Goal: Task Accomplishment & Management: Manage account settings

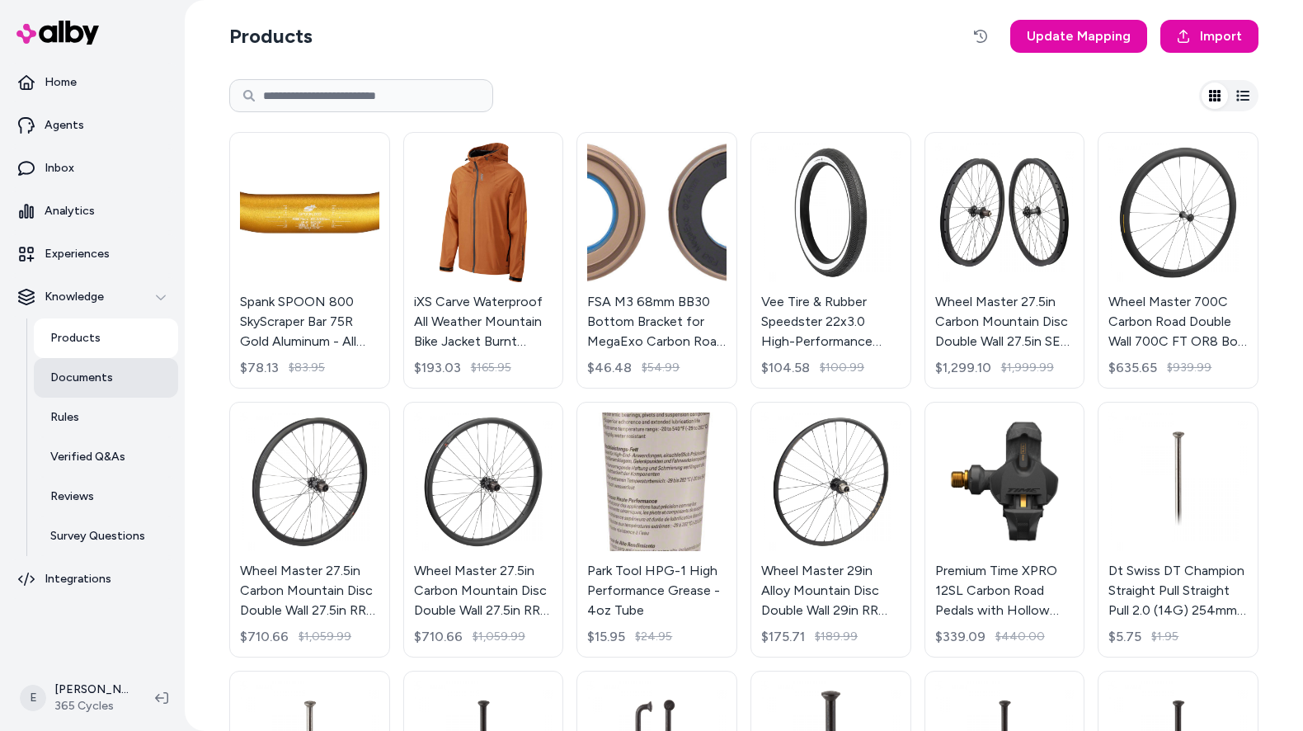
click at [75, 369] on p "Documents" at bounding box center [81, 377] width 63 height 16
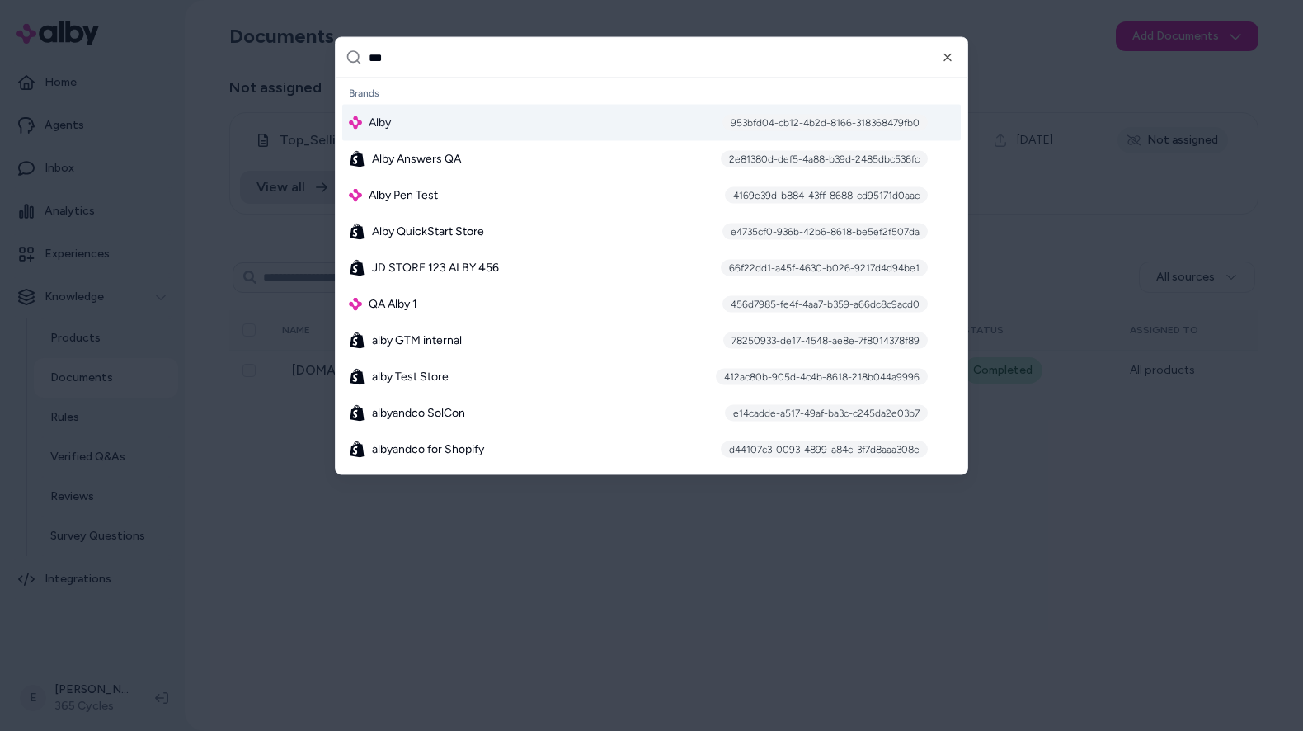
type input "****"
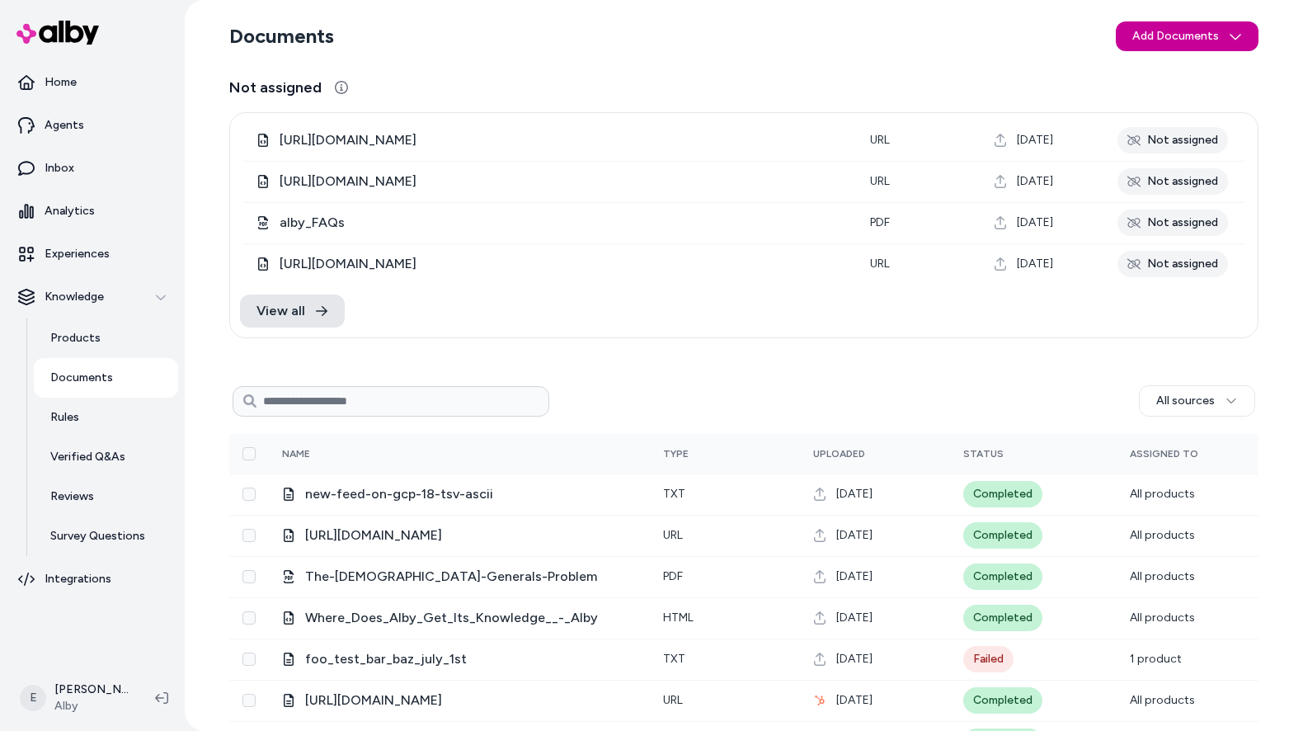
click at [1165, 37] on html "Home Agents Inbox Analytics Experiences Knowledge Products Documents Rules Veri…" at bounding box center [651, 365] width 1303 height 731
click at [1181, 76] on span "Upload Files" at bounding box center [1186, 71] width 63 height 16
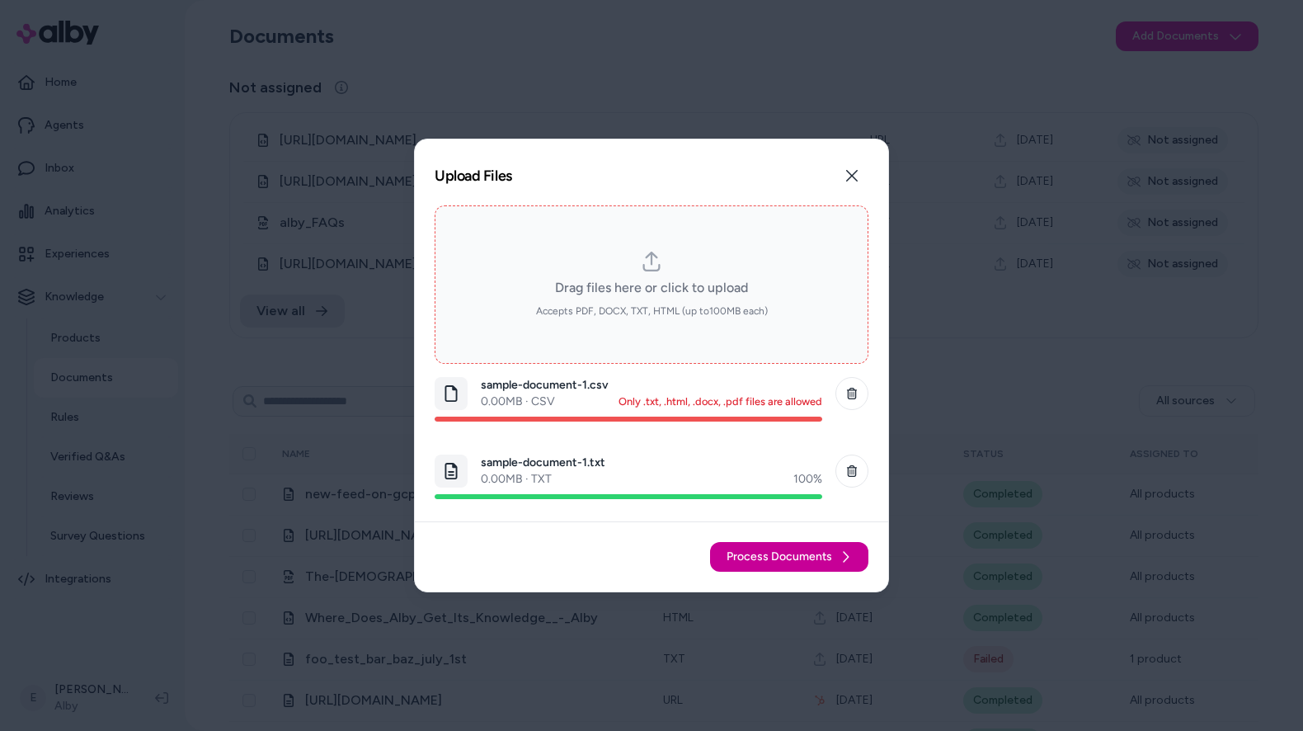
click at [783, 558] on span "Process Documents" at bounding box center [779, 556] width 106 height 16
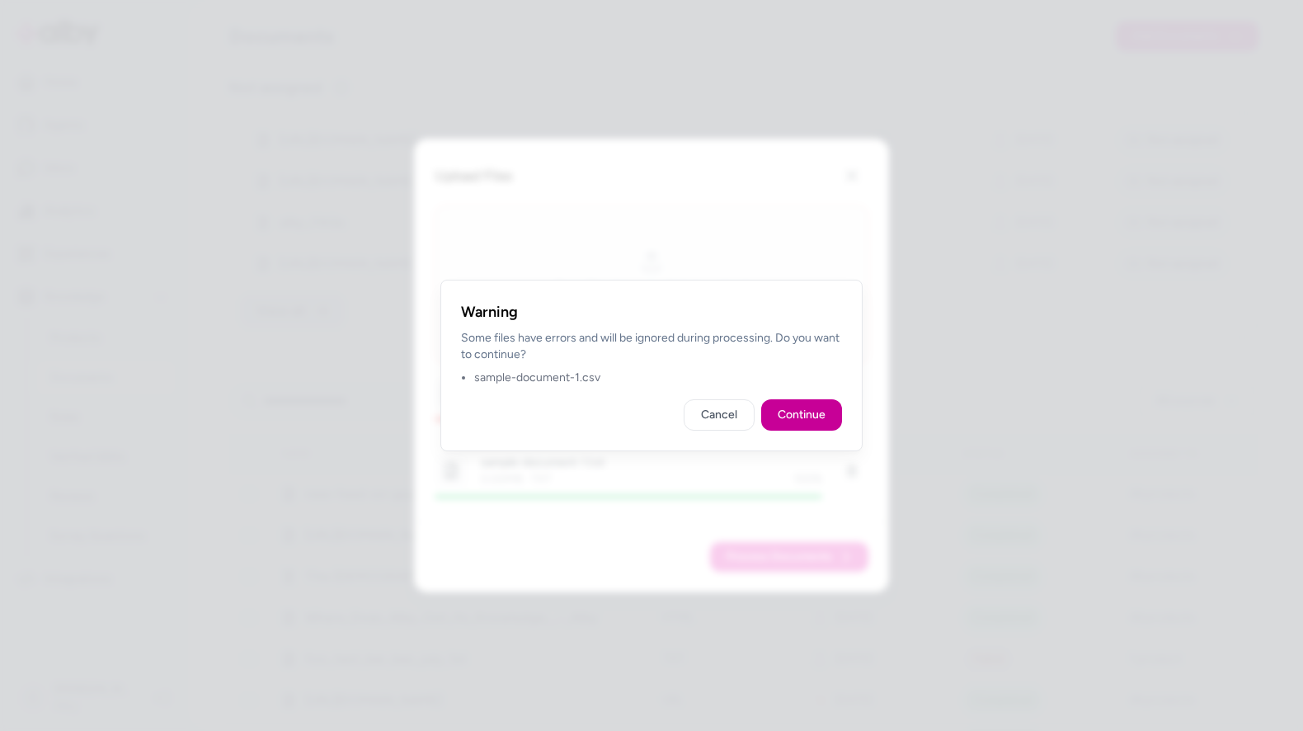
click at [808, 411] on button "Continue" at bounding box center [801, 414] width 81 height 31
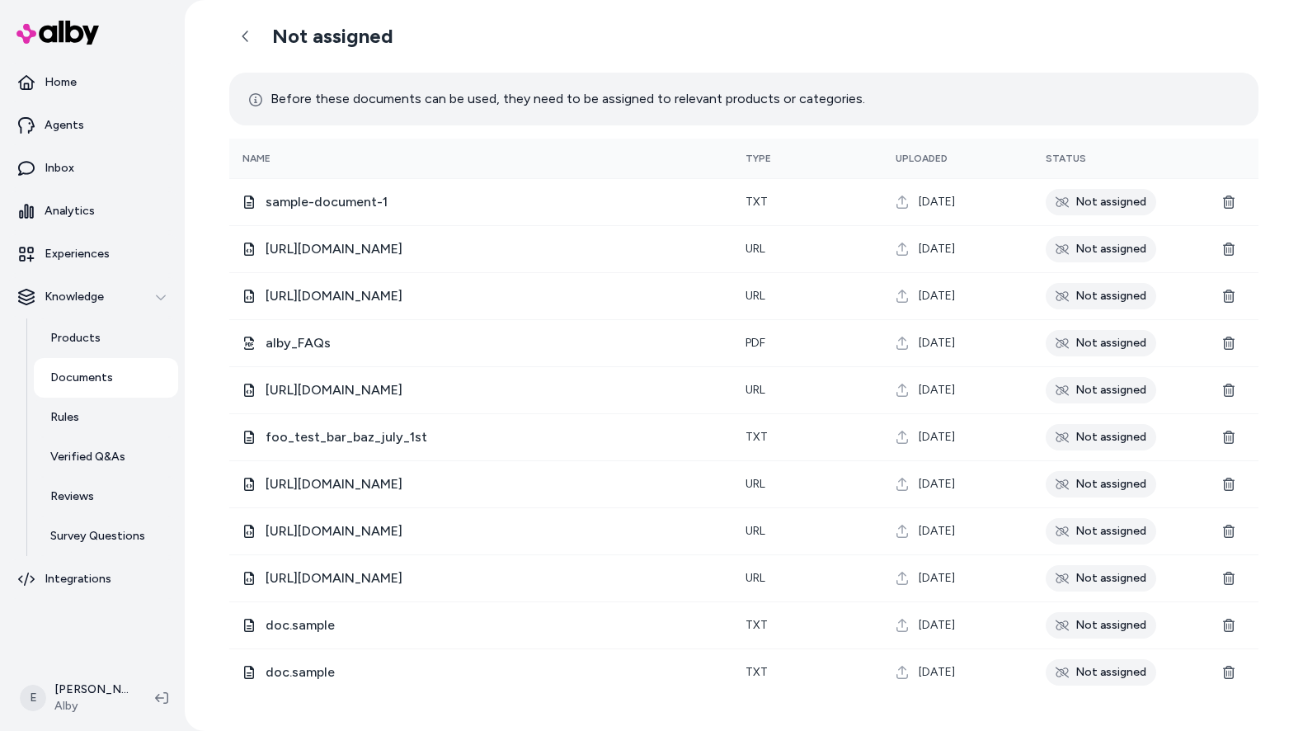
click at [116, 374] on link "Documents" at bounding box center [106, 378] width 144 height 40
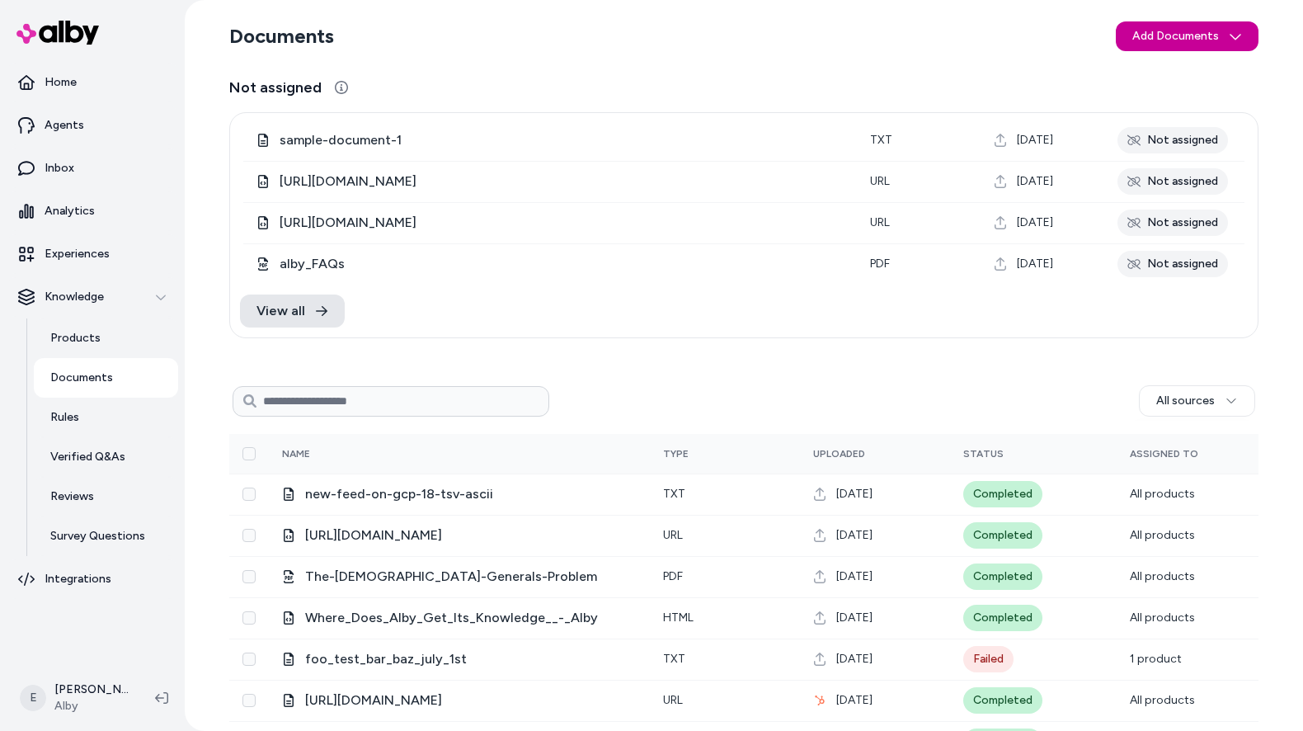
click at [1205, 35] on html "Home Agents Inbox Analytics Experiences Knowledge Products Documents Rules Veri…" at bounding box center [651, 365] width 1303 height 731
click at [1150, 75] on div "Upload Files" at bounding box center [1188, 72] width 139 height 26
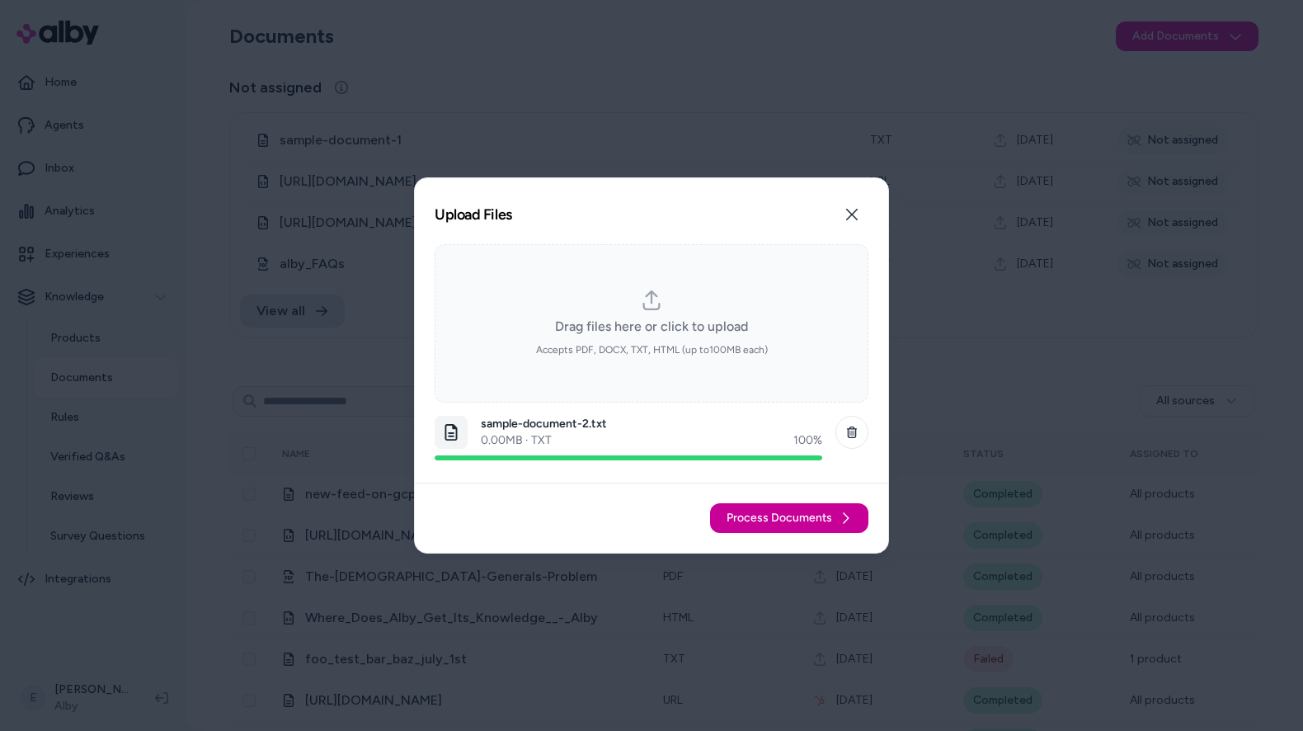
click at [777, 512] on span "Process Documents" at bounding box center [779, 518] width 106 height 16
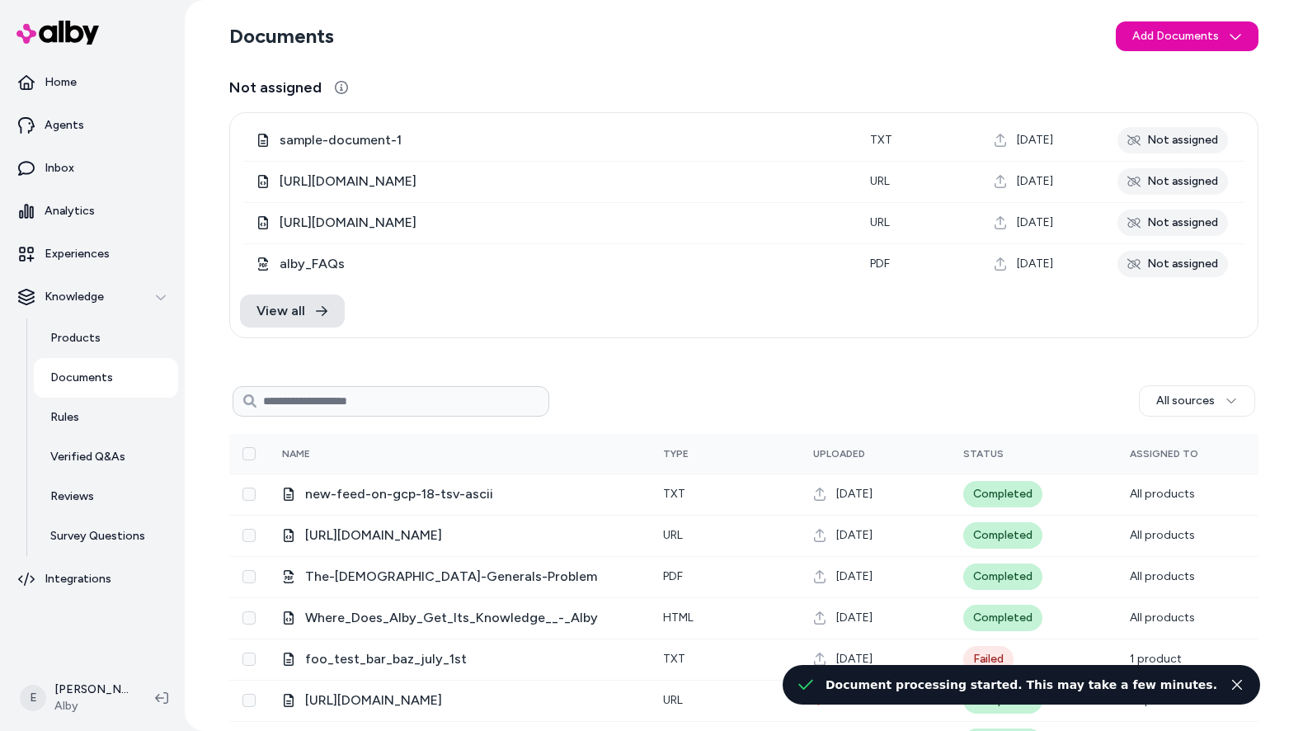
click at [1147, 52] on section "Documents Add Documents" at bounding box center [743, 36] width 1029 height 46
click at [1154, 33] on html "Home Agents Inbox Analytics Experiences Knowledge Products Documents Rules Veri…" at bounding box center [651, 365] width 1303 height 731
click at [1155, 68] on span "Upload Files" at bounding box center [1186, 71] width 63 height 16
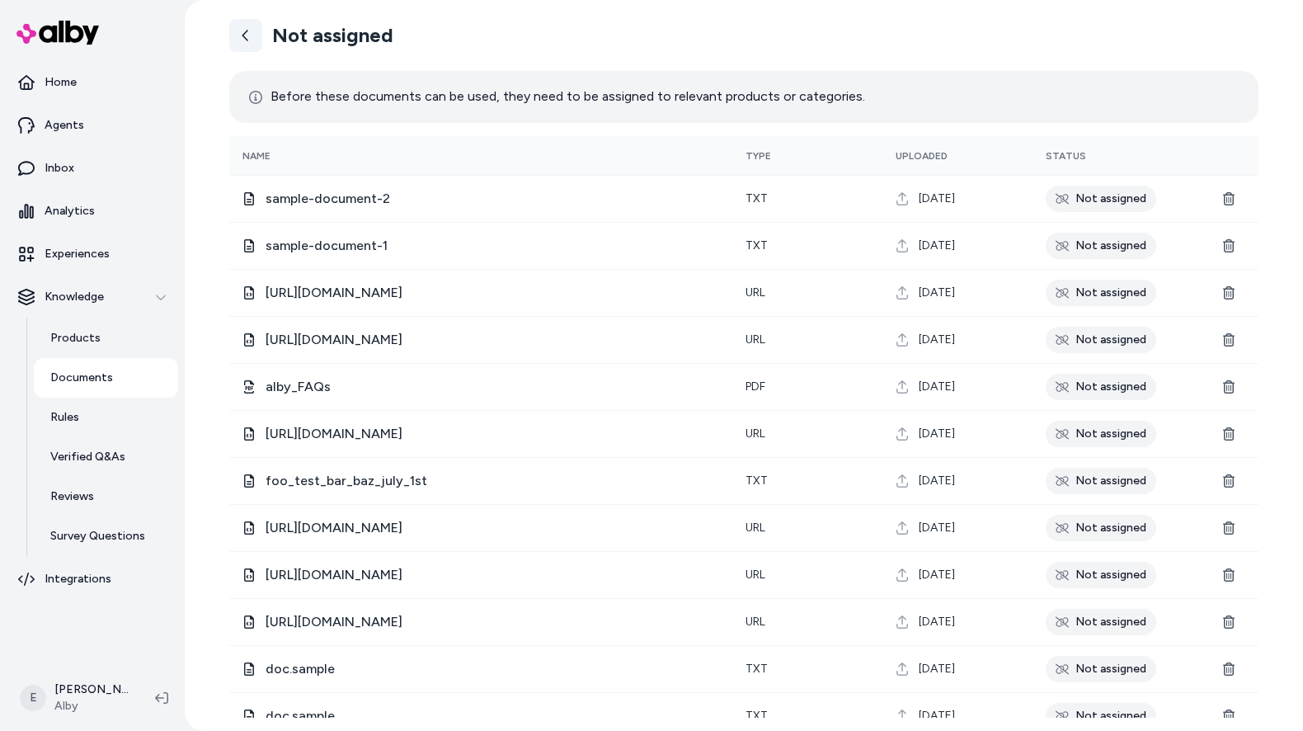
click at [254, 39] on link at bounding box center [245, 35] width 33 height 33
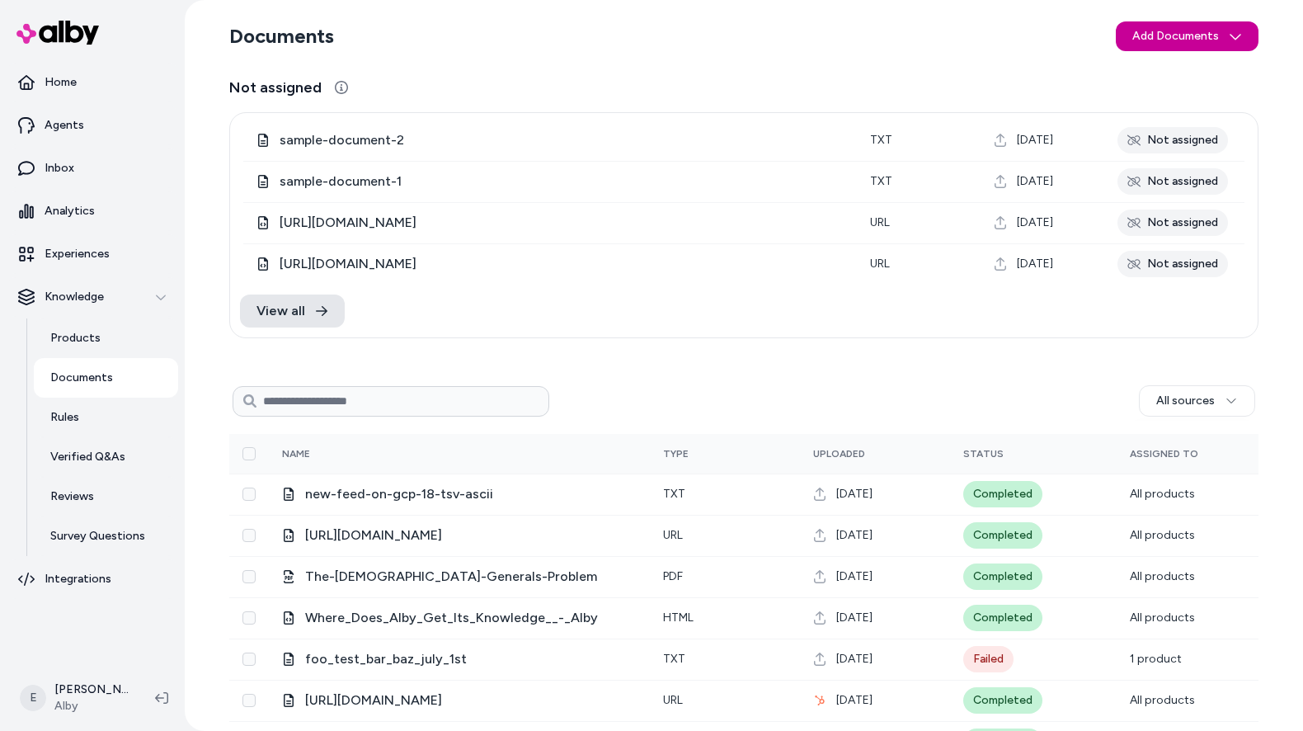
click at [1170, 34] on html "Home Agents Inbox Analytics Experiences Knowledge Products Documents Rules Veri…" at bounding box center [651, 365] width 1303 height 731
click at [1175, 62] on div "Upload Files" at bounding box center [1188, 72] width 139 height 26
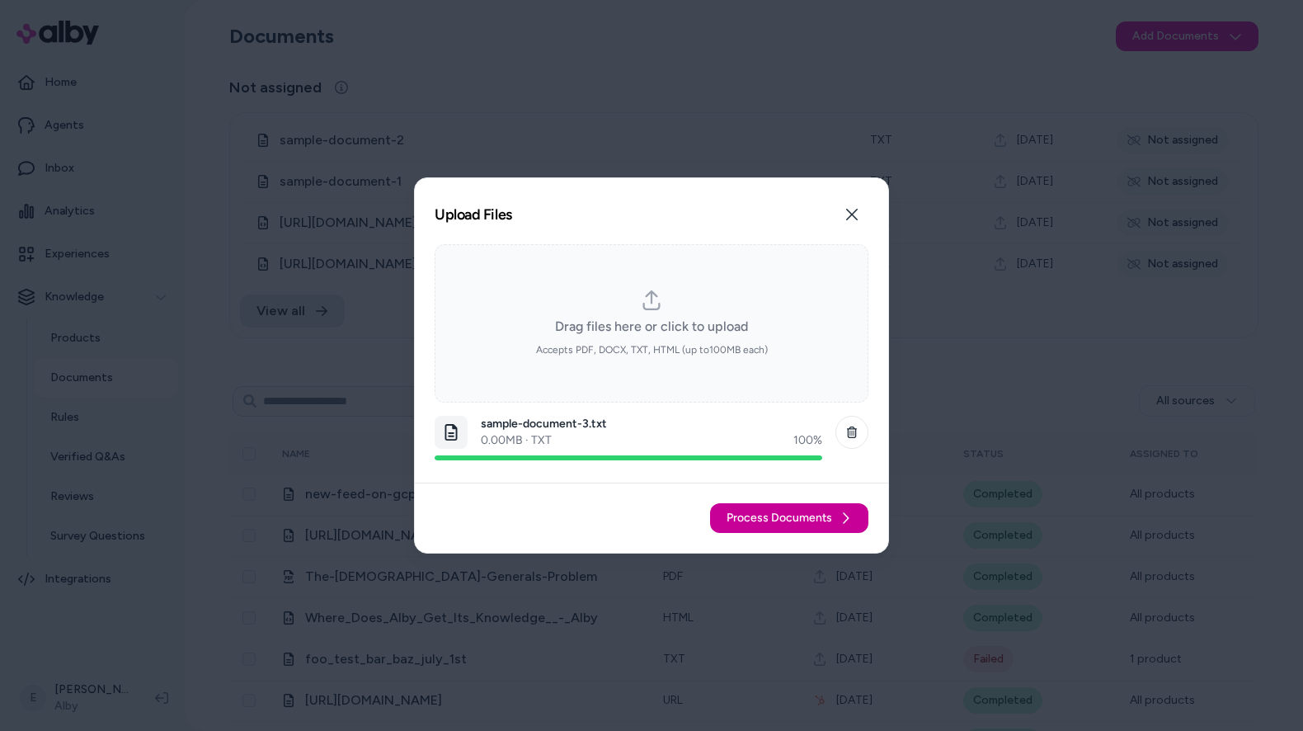
click at [785, 514] on span "Process Documents" at bounding box center [779, 518] width 106 height 16
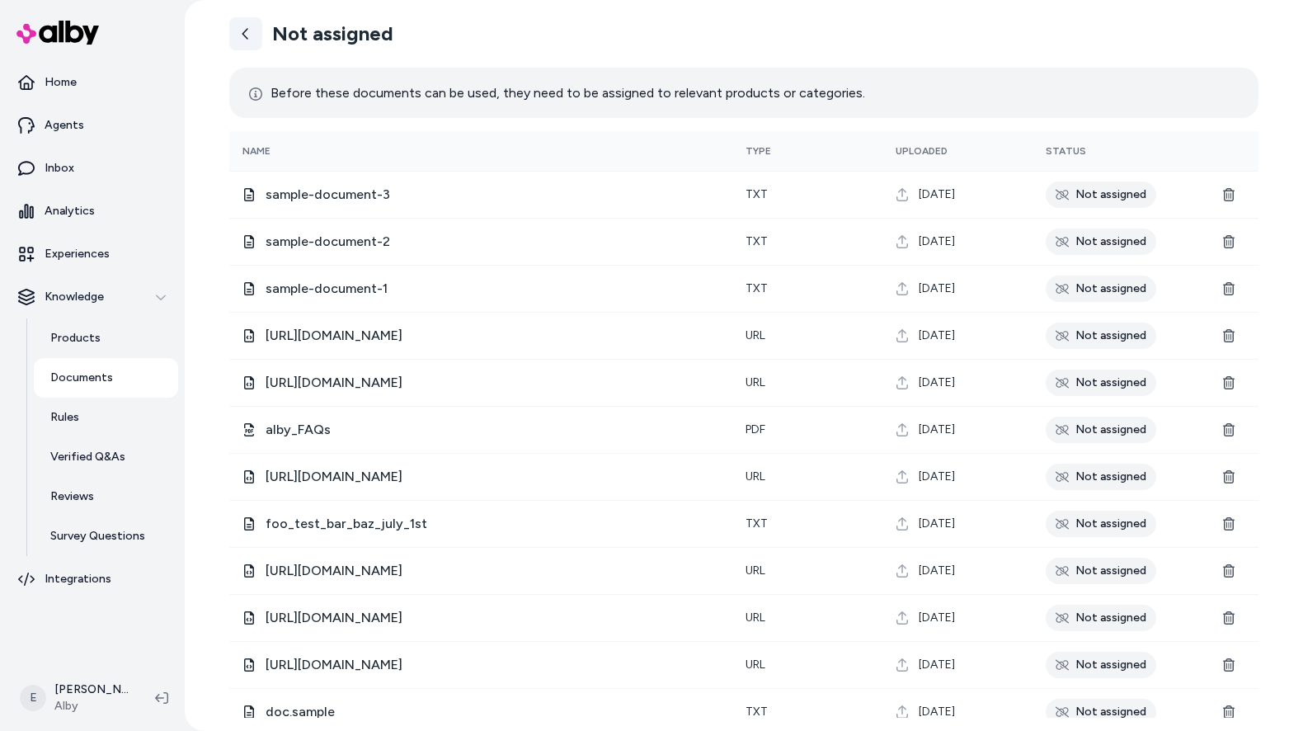
click at [250, 38] on icon at bounding box center [245, 33] width 13 height 13
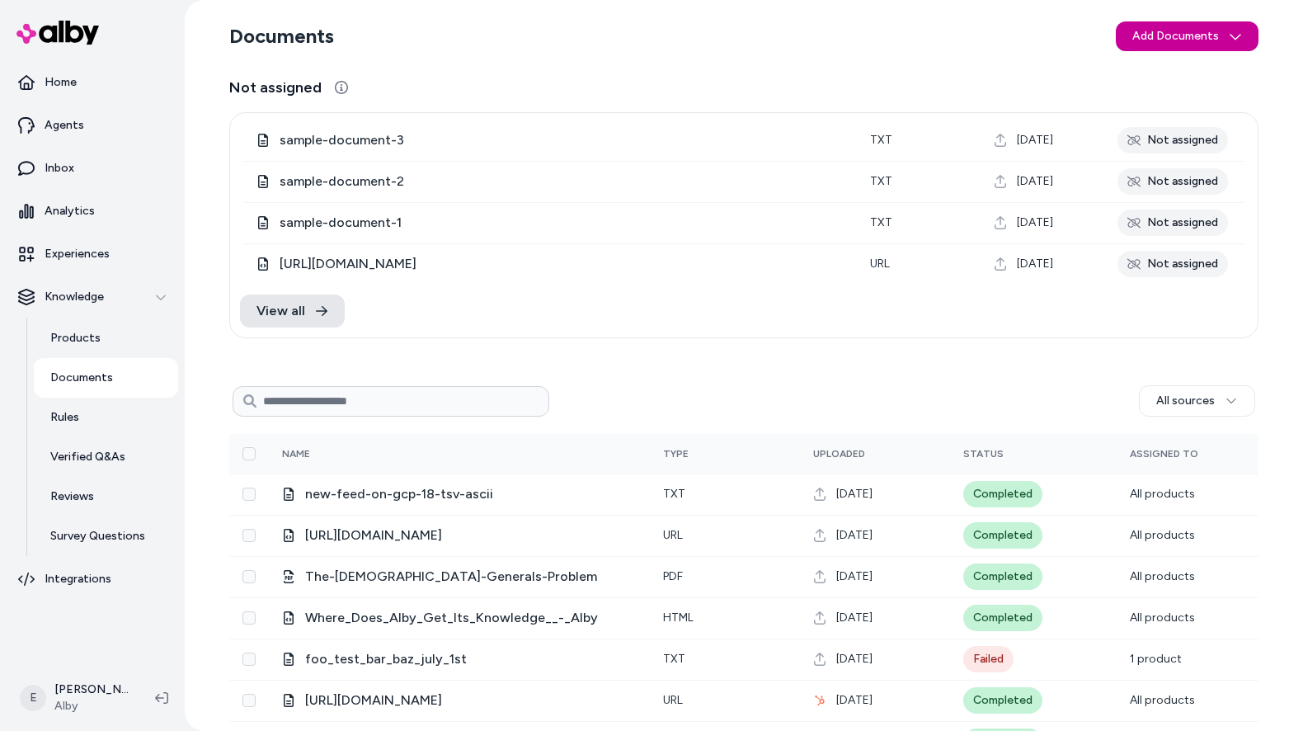
click at [1178, 36] on html "Home Agents Inbox Analytics Experiences Knowledge Products Documents Rules Veri…" at bounding box center [651, 365] width 1303 height 731
click at [1164, 66] on span "Upload Files" at bounding box center [1186, 71] width 63 height 16
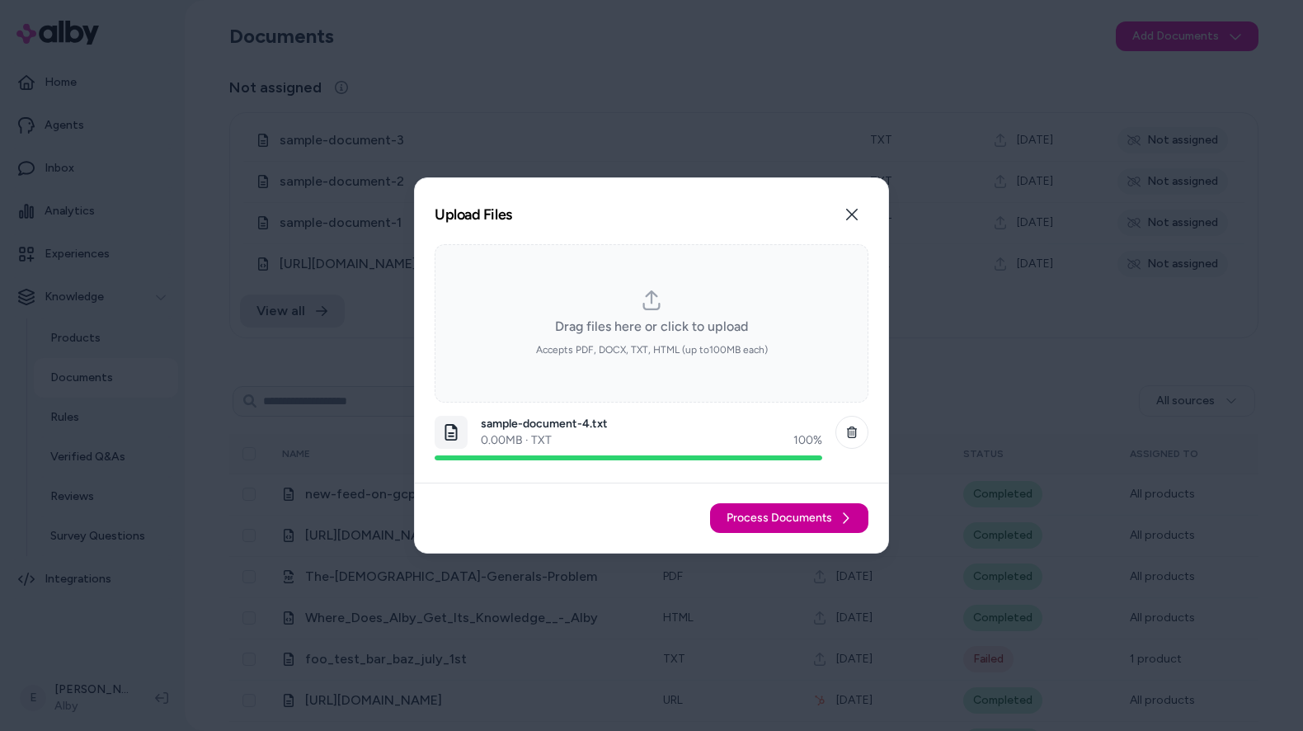
click at [830, 525] on span "Process Documents" at bounding box center [779, 518] width 106 height 16
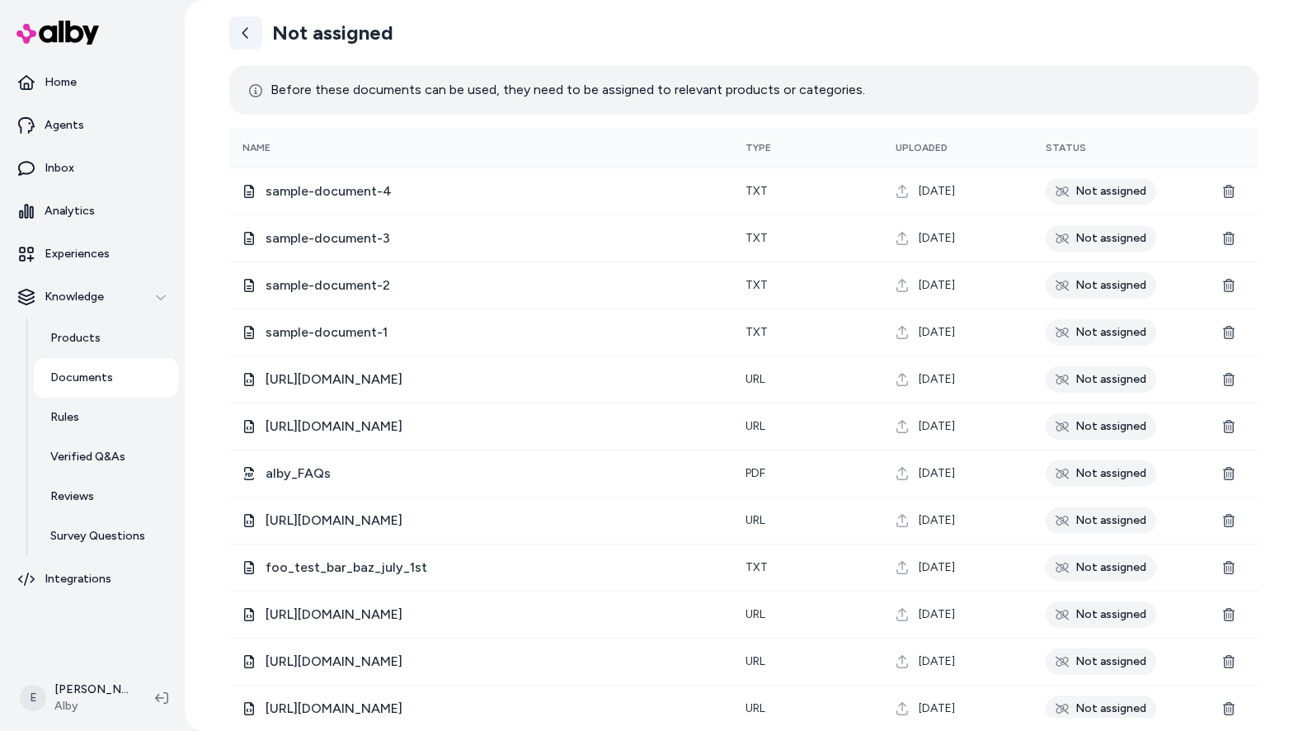
click at [249, 45] on link at bounding box center [245, 32] width 33 height 33
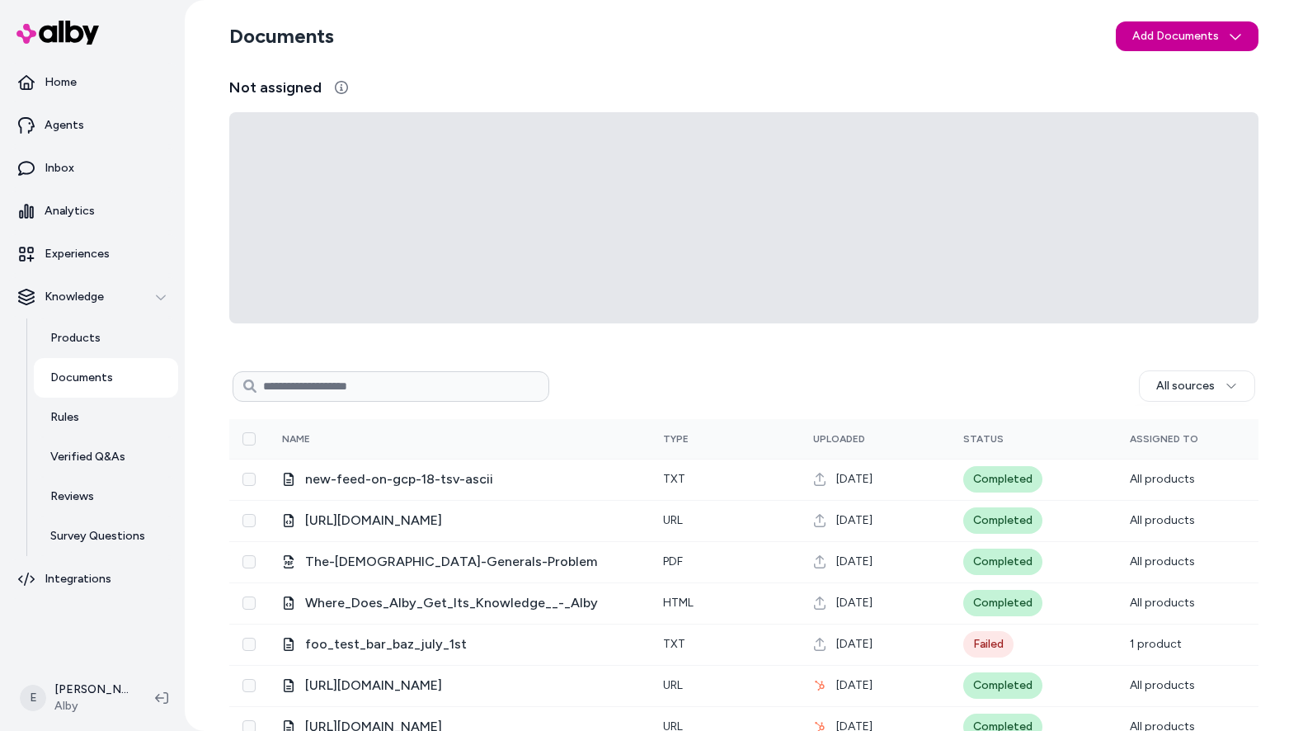
click at [1220, 32] on html "Home Agents Inbox Analytics Experiences Knowledge Products Documents Rules Veri…" at bounding box center [651, 365] width 1303 height 731
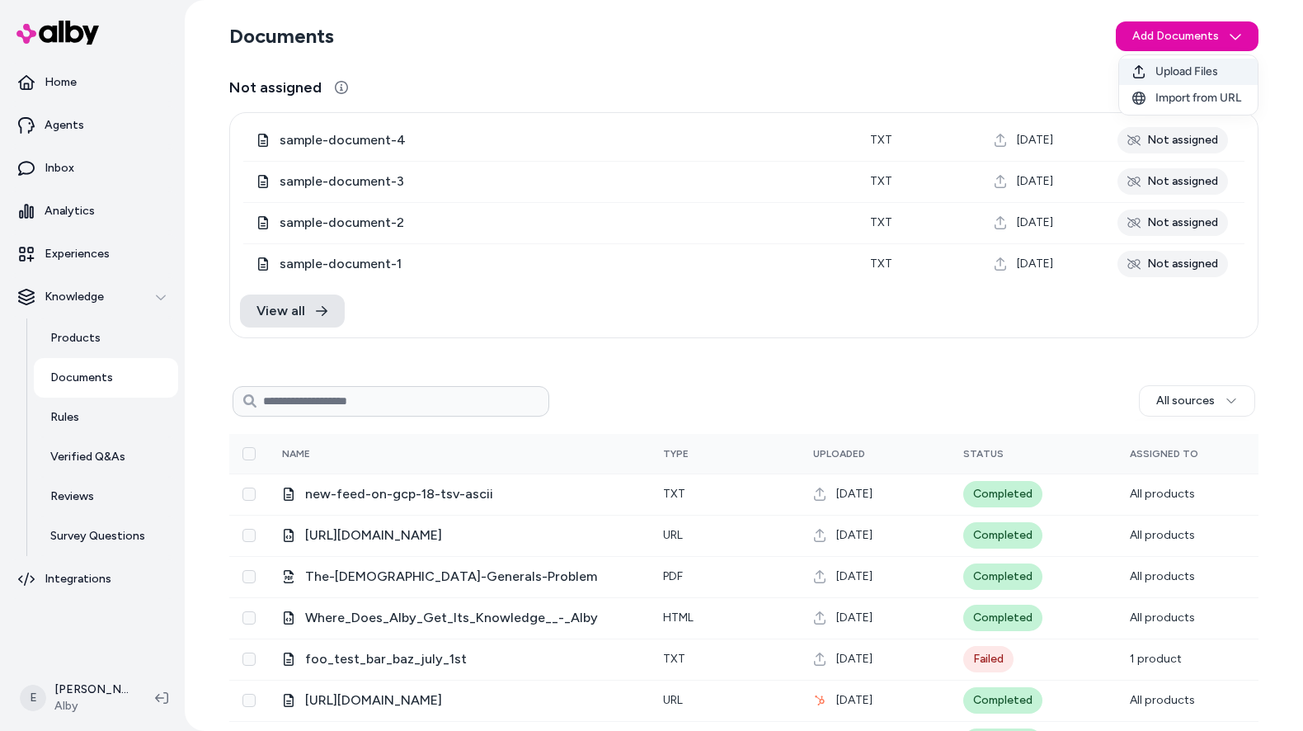
click at [1185, 73] on span "Upload Files" at bounding box center [1186, 71] width 63 height 16
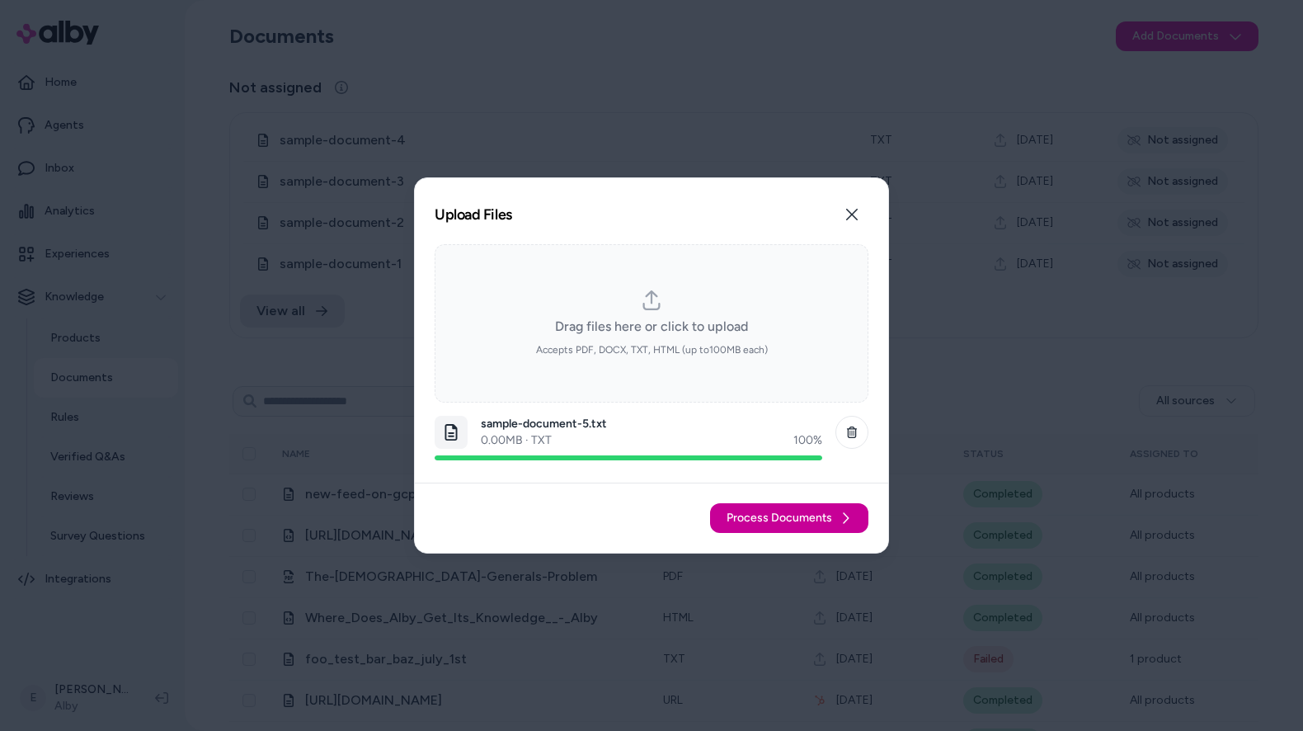
click at [834, 524] on button "Process Documents" at bounding box center [789, 518] width 158 height 30
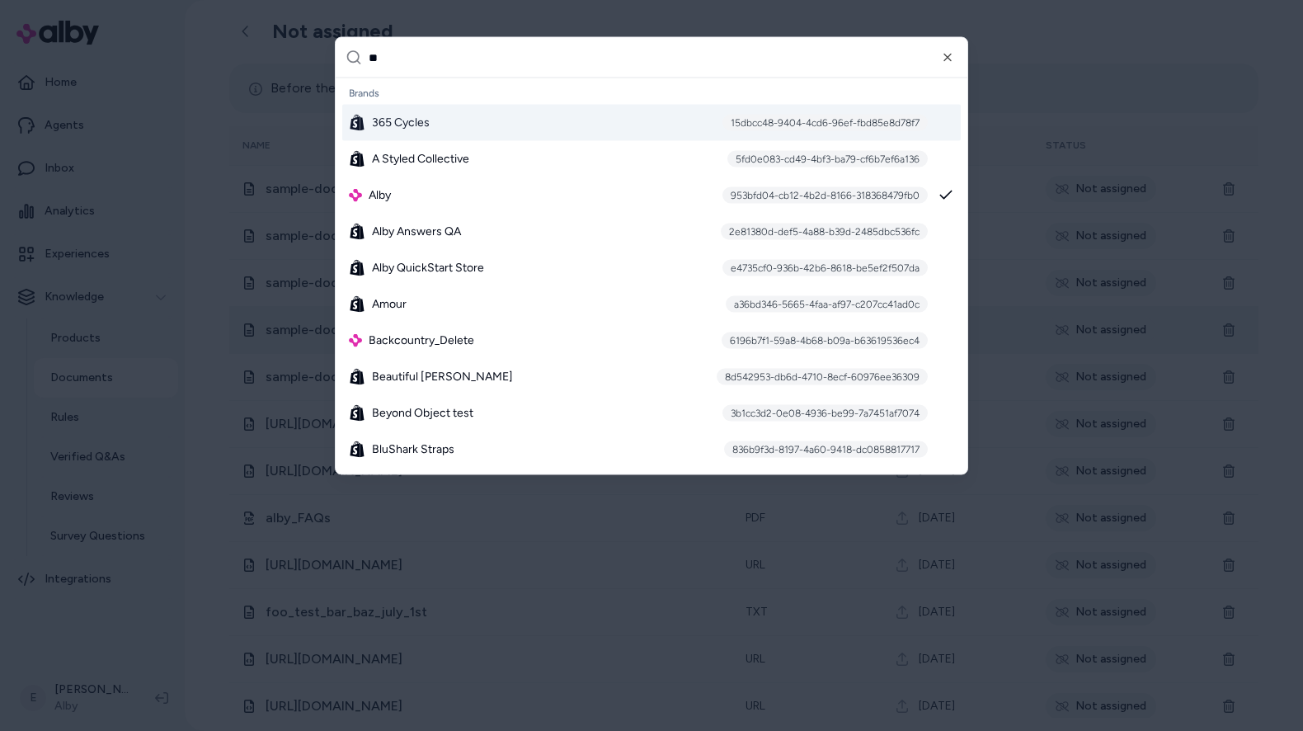
type input "***"
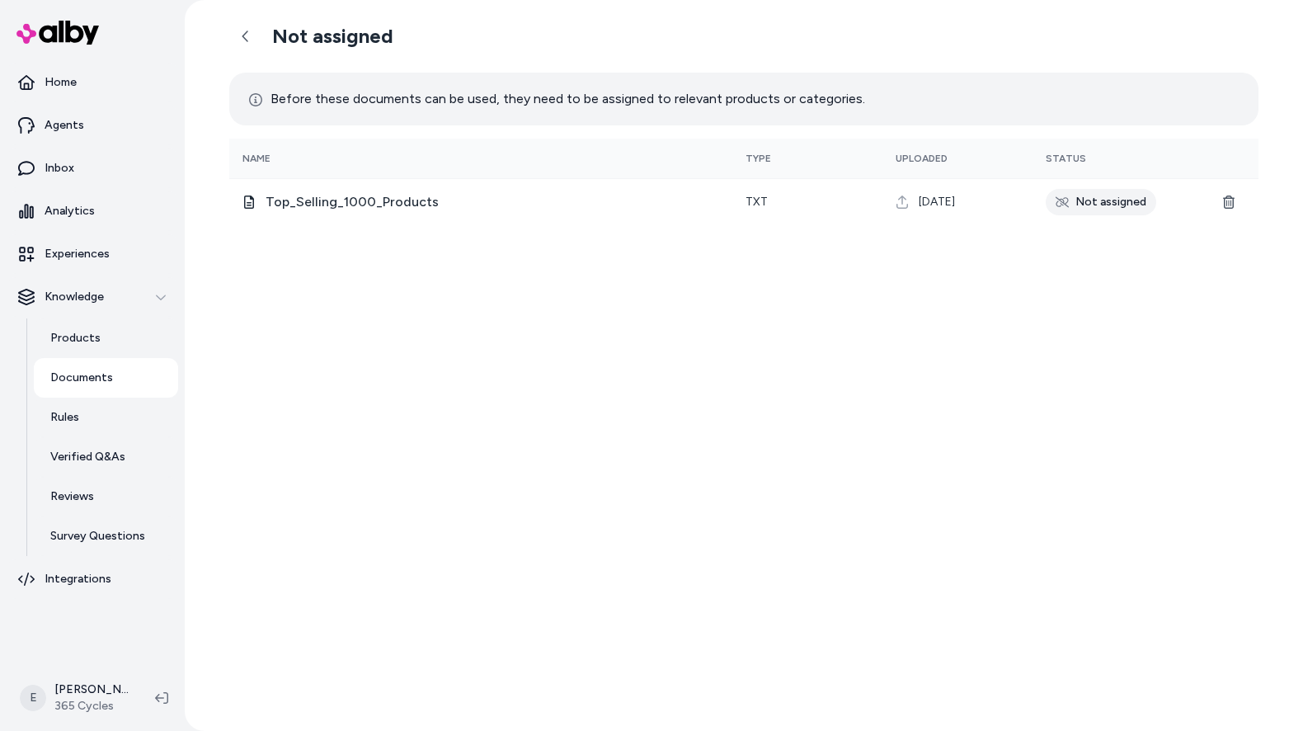
click at [92, 378] on p "Documents" at bounding box center [81, 377] width 63 height 16
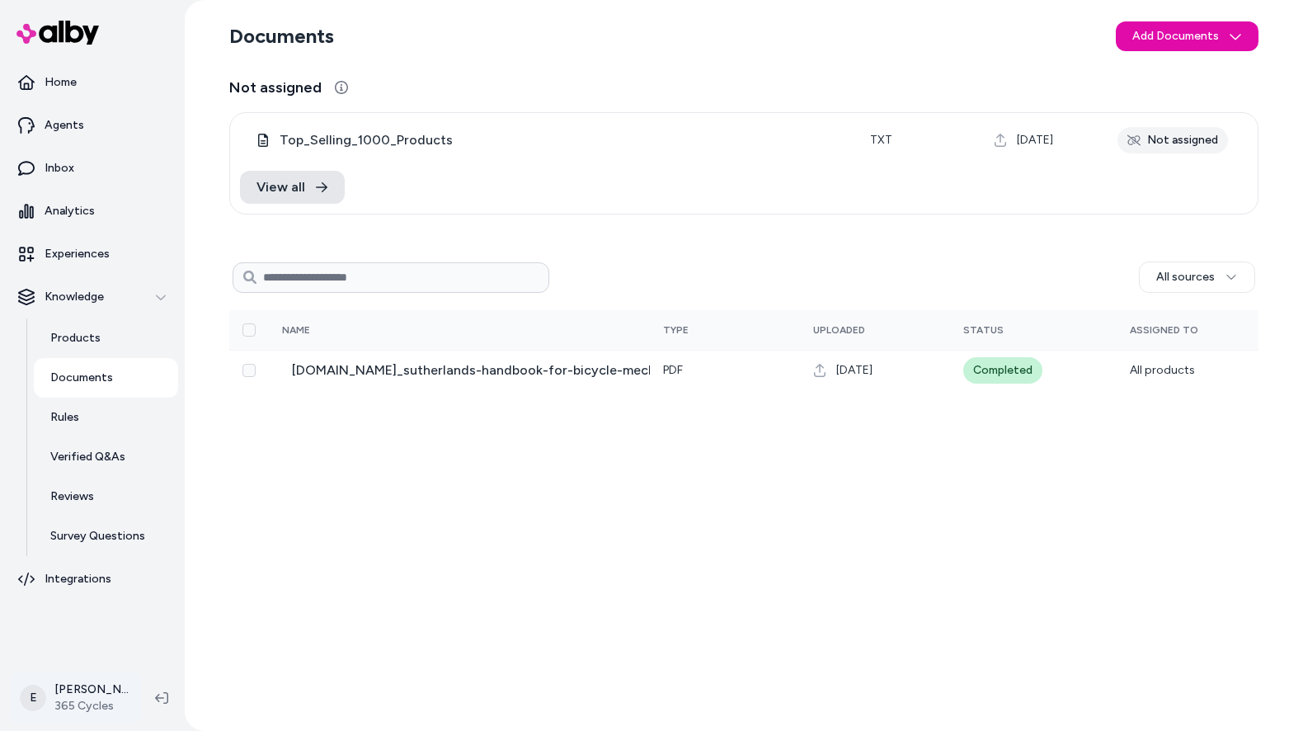
click at [71, 700] on html "Home Agents Inbox Analytics Experiences Knowledge Products Documents Rules Veri…" at bounding box center [651, 365] width 1303 height 731
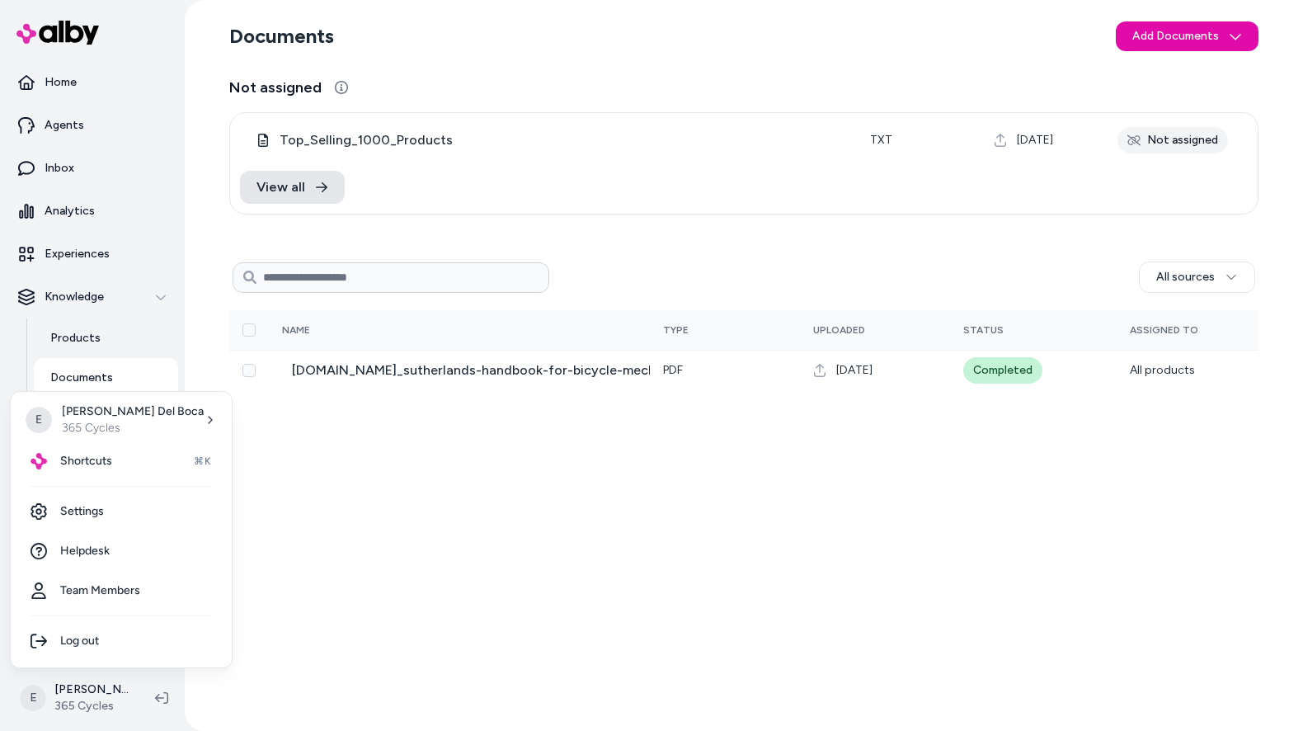
click at [272, 513] on html "Home Agents Inbox Analytics Experiences Knowledge Products Documents Rules Veri…" at bounding box center [651, 365] width 1303 height 731
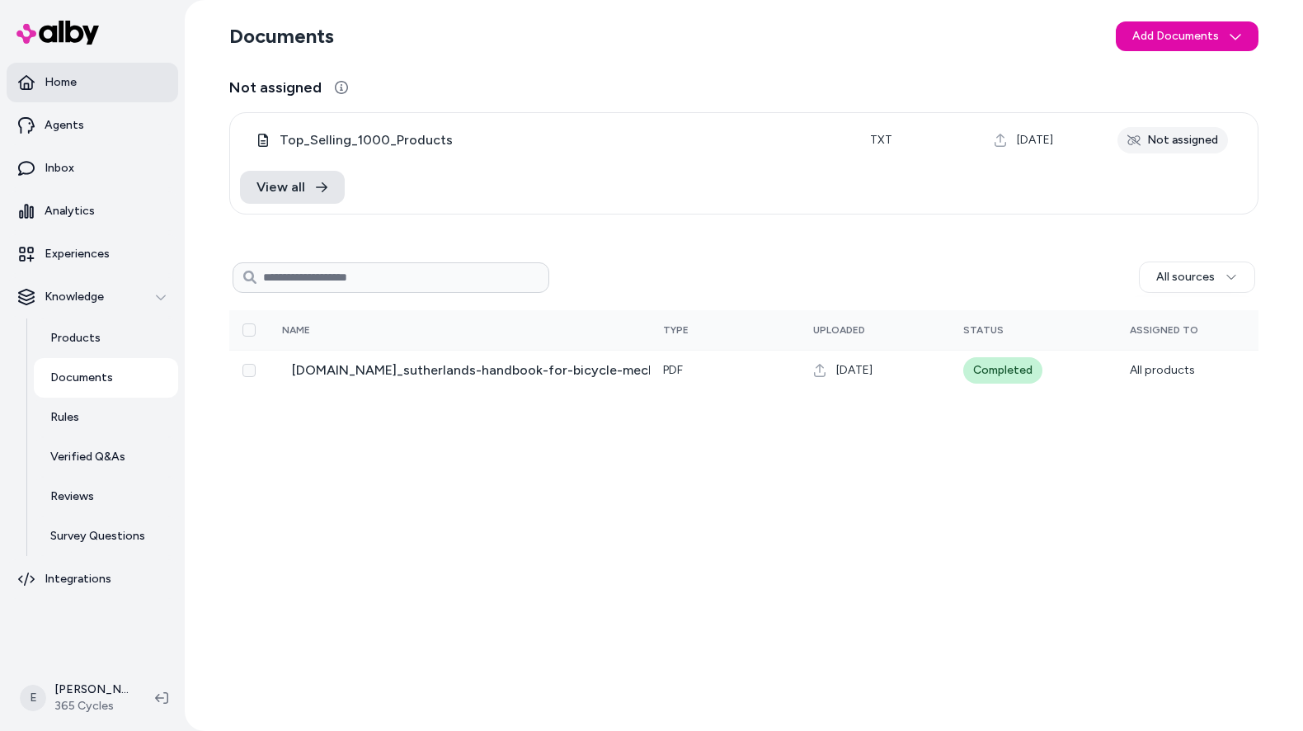
click at [93, 78] on link "Home" at bounding box center [93, 83] width 172 height 40
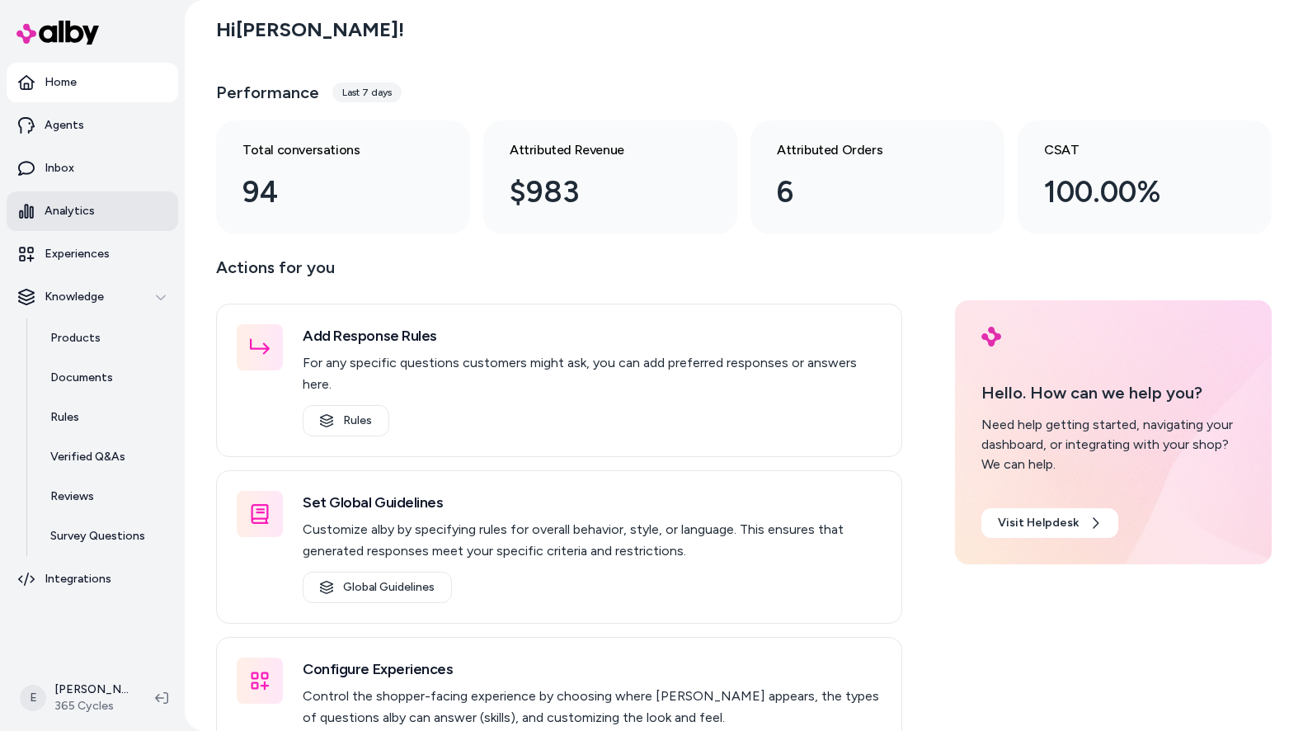
click at [83, 222] on link "Analytics" at bounding box center [93, 211] width 172 height 40
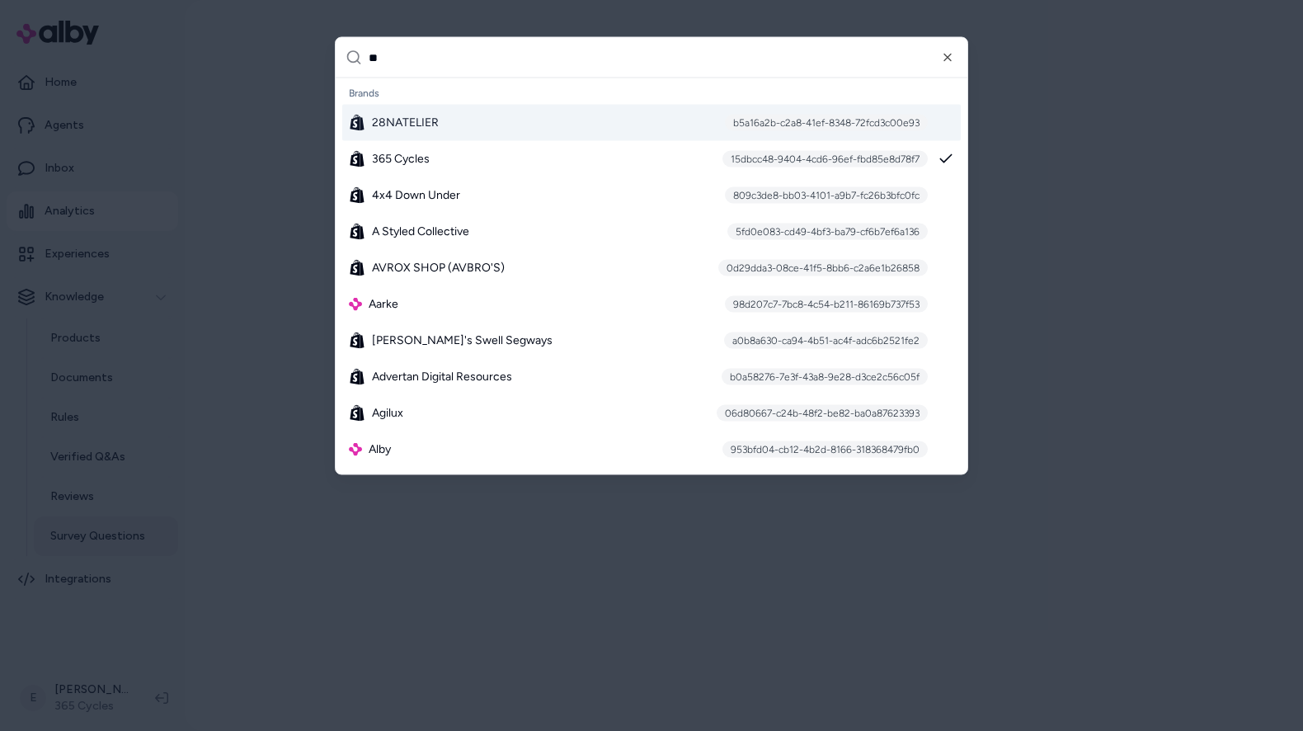
type input "***"
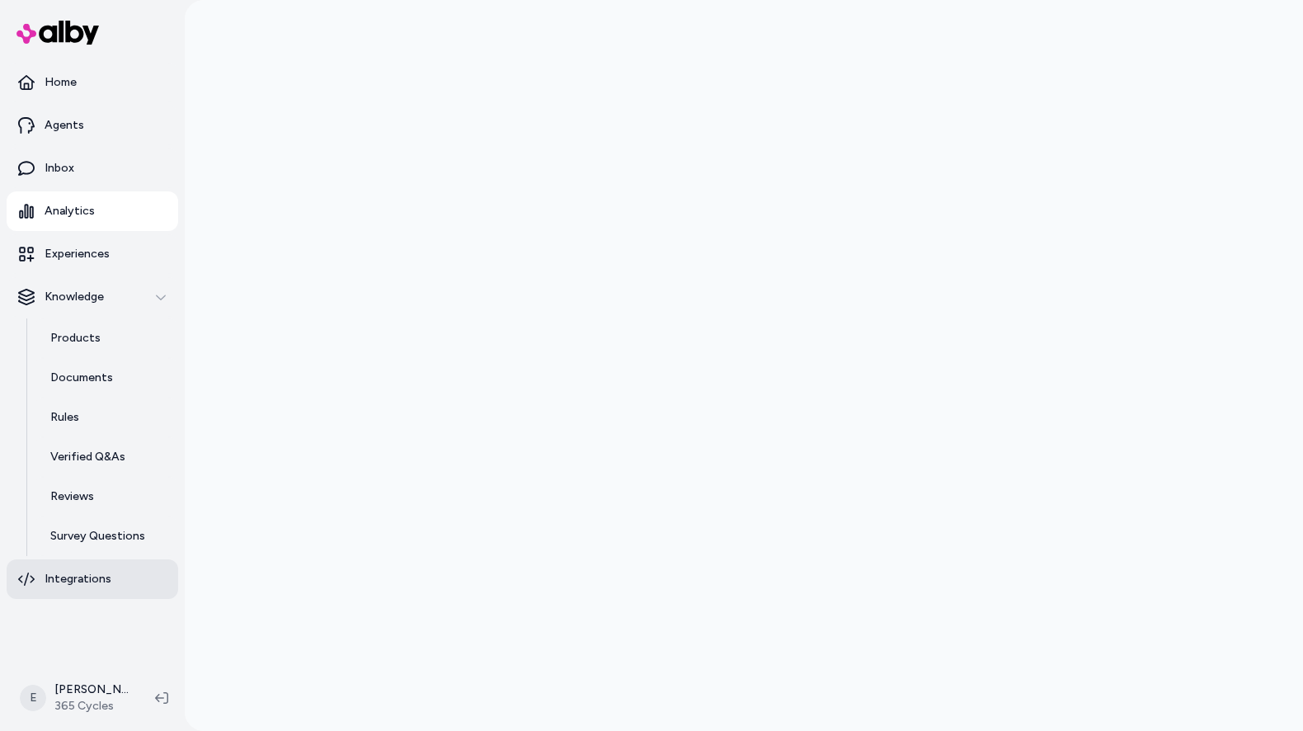
click at [101, 578] on p "Integrations" at bounding box center [78, 579] width 67 height 16
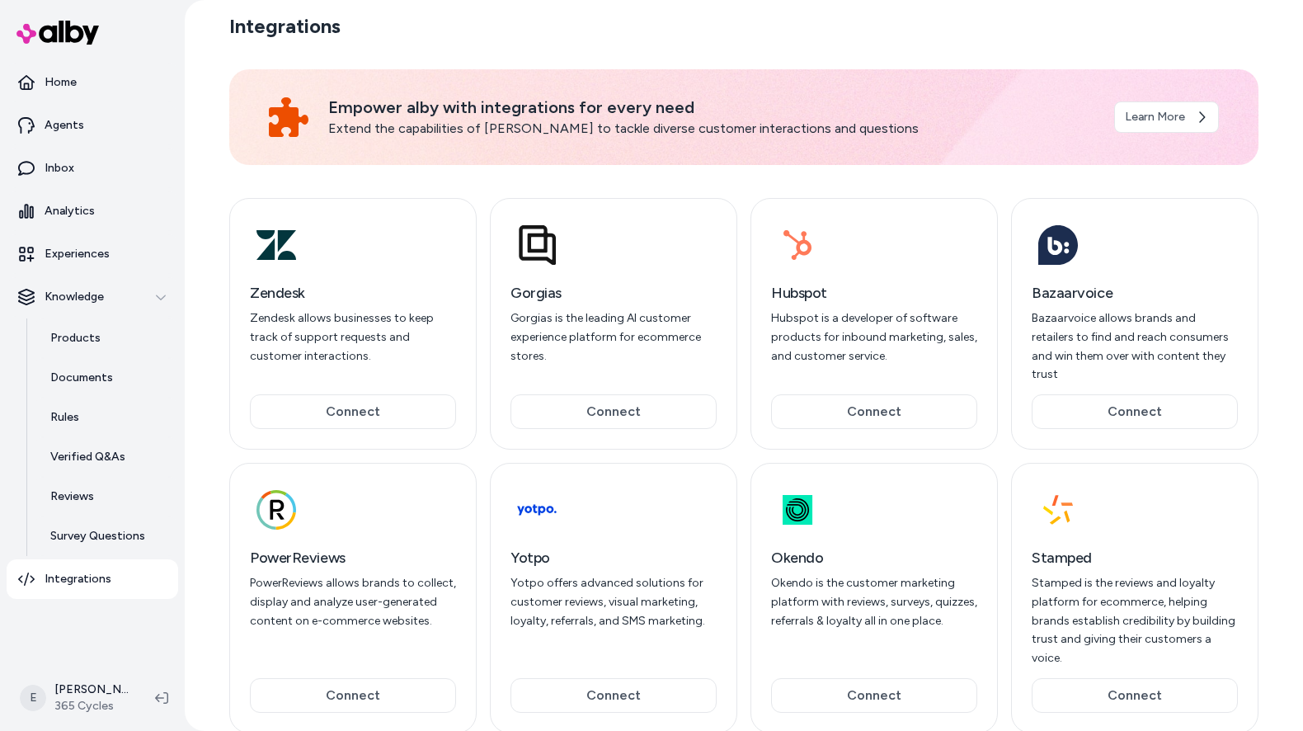
scroll to position [23, 0]
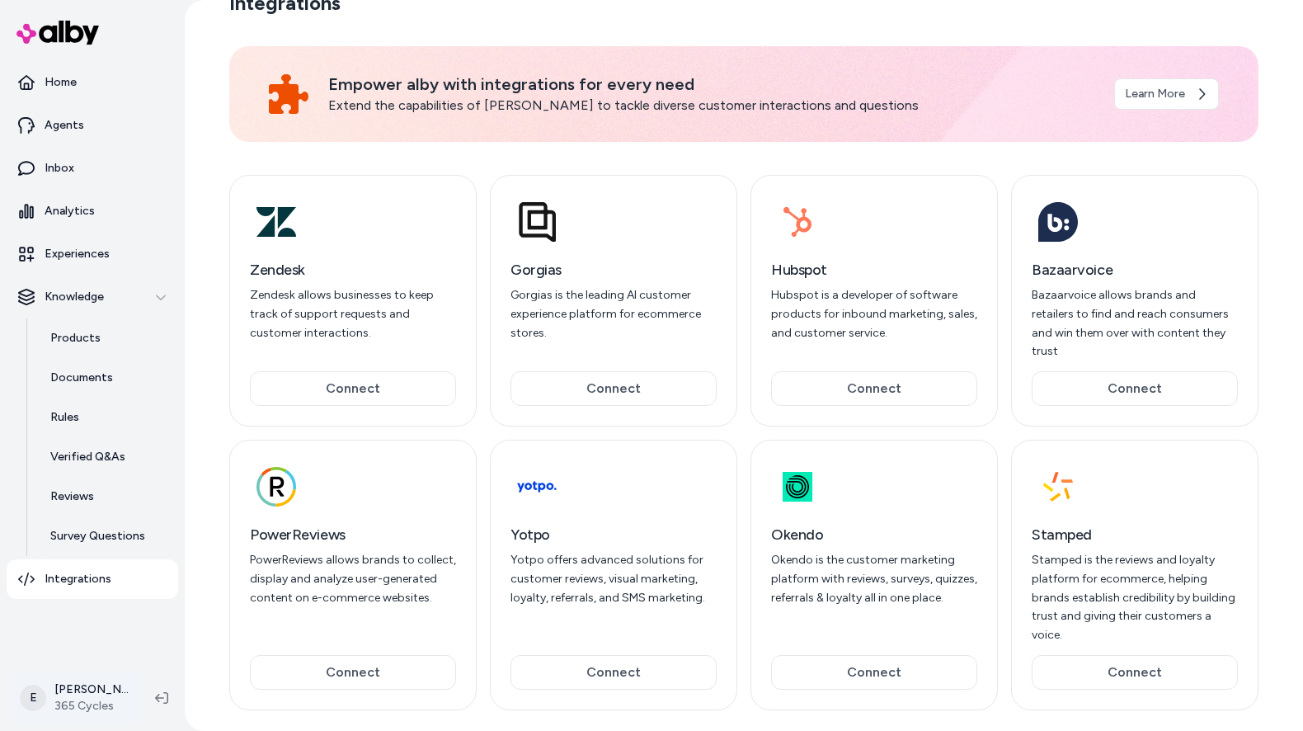
click at [82, 691] on html "Home Agents Inbox Analytics Experiences Knowledge Products Documents Rules Veri…" at bounding box center [651, 365] width 1303 height 731
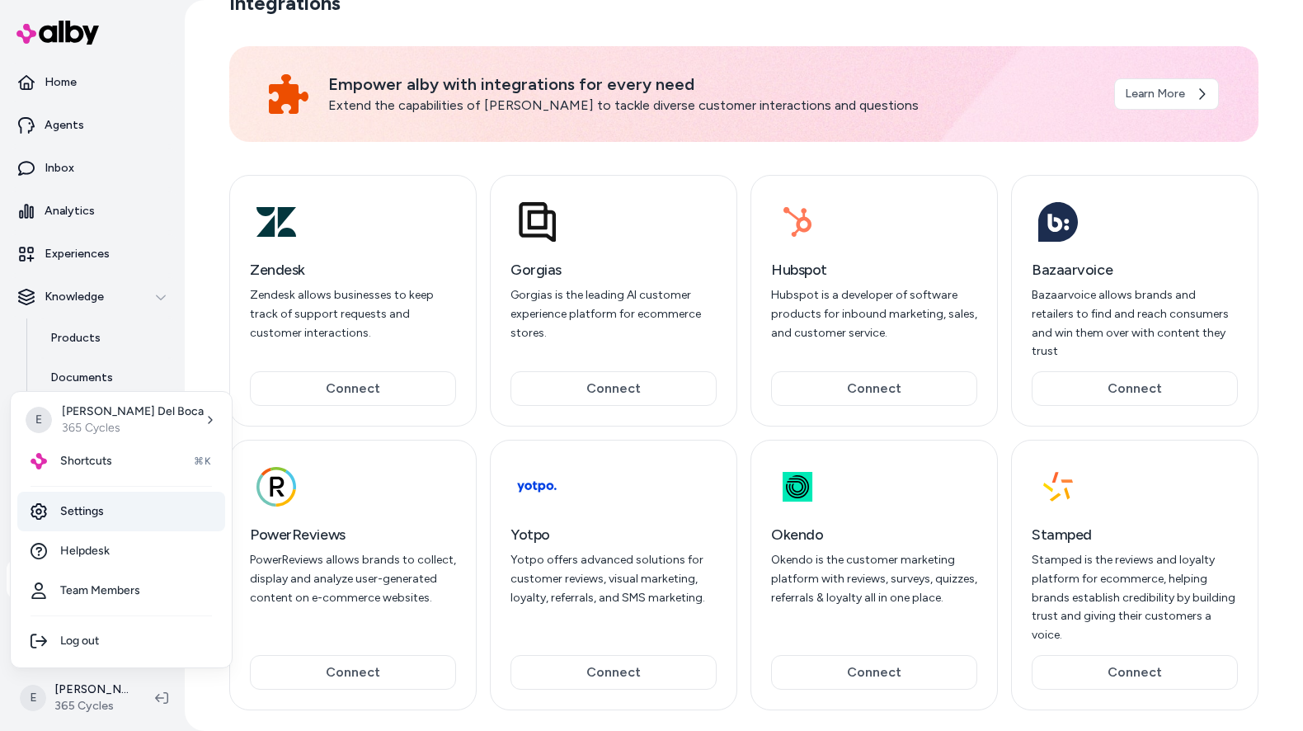
click at [121, 515] on link "Settings" at bounding box center [121, 511] width 208 height 40
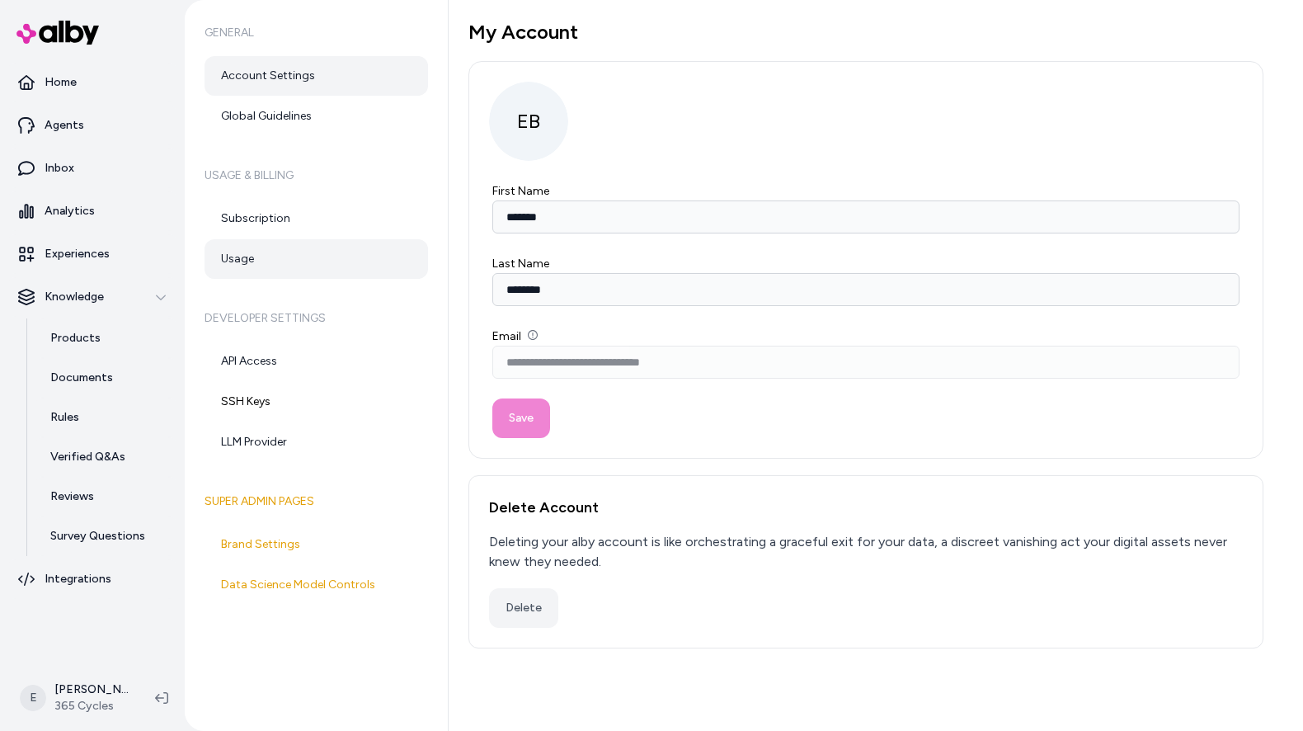
click at [327, 251] on link "Usage" at bounding box center [315, 259] width 223 height 40
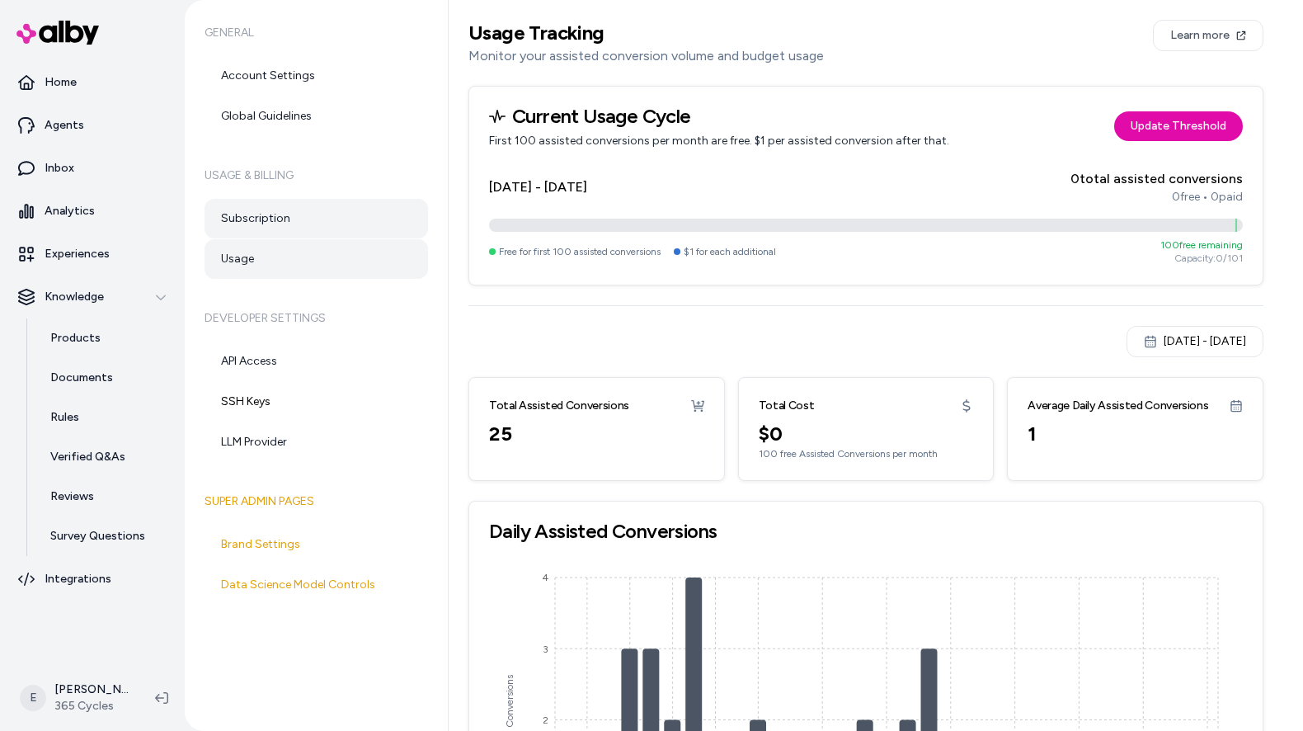
click at [251, 218] on link "Subscription" at bounding box center [315, 219] width 223 height 40
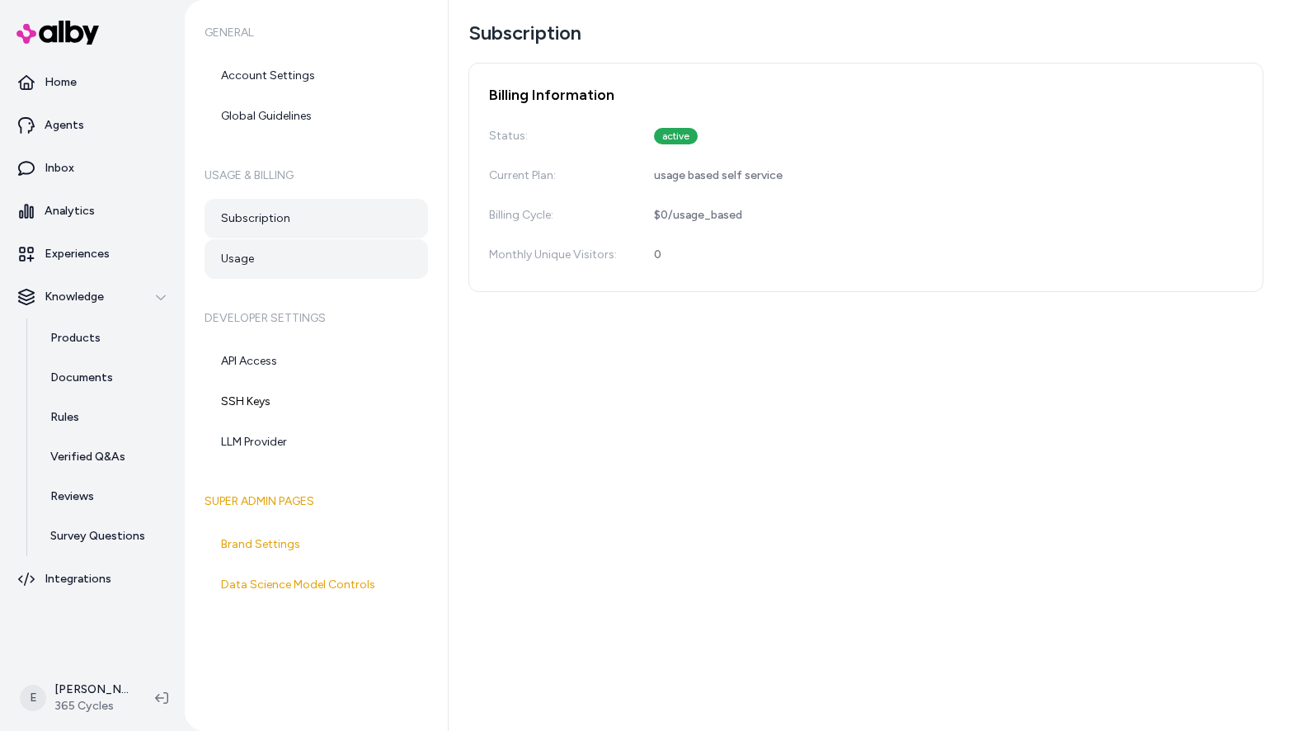
click at [343, 268] on link "Usage" at bounding box center [315, 259] width 223 height 40
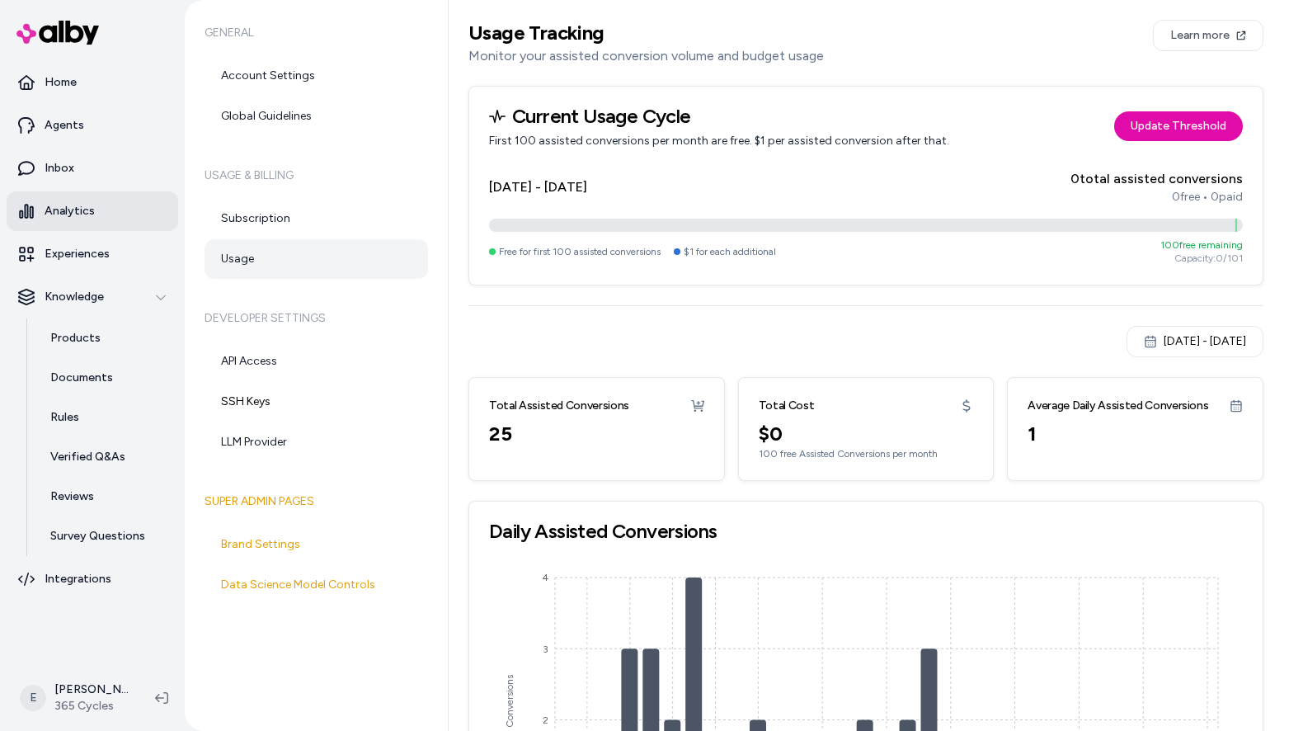
click at [114, 214] on link "Analytics" at bounding box center [93, 211] width 172 height 40
click at [299, 220] on link "Subscription" at bounding box center [315, 219] width 223 height 40
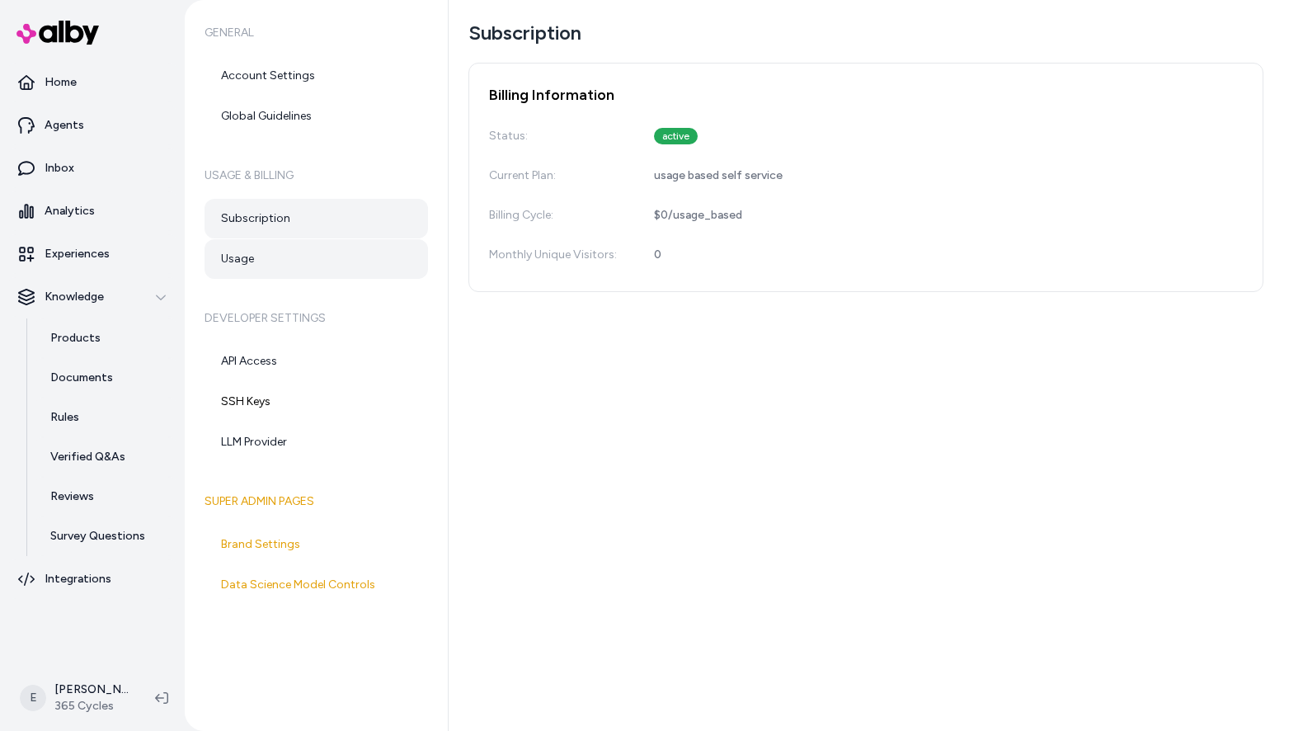
click at [297, 261] on link "Usage" at bounding box center [315, 259] width 223 height 40
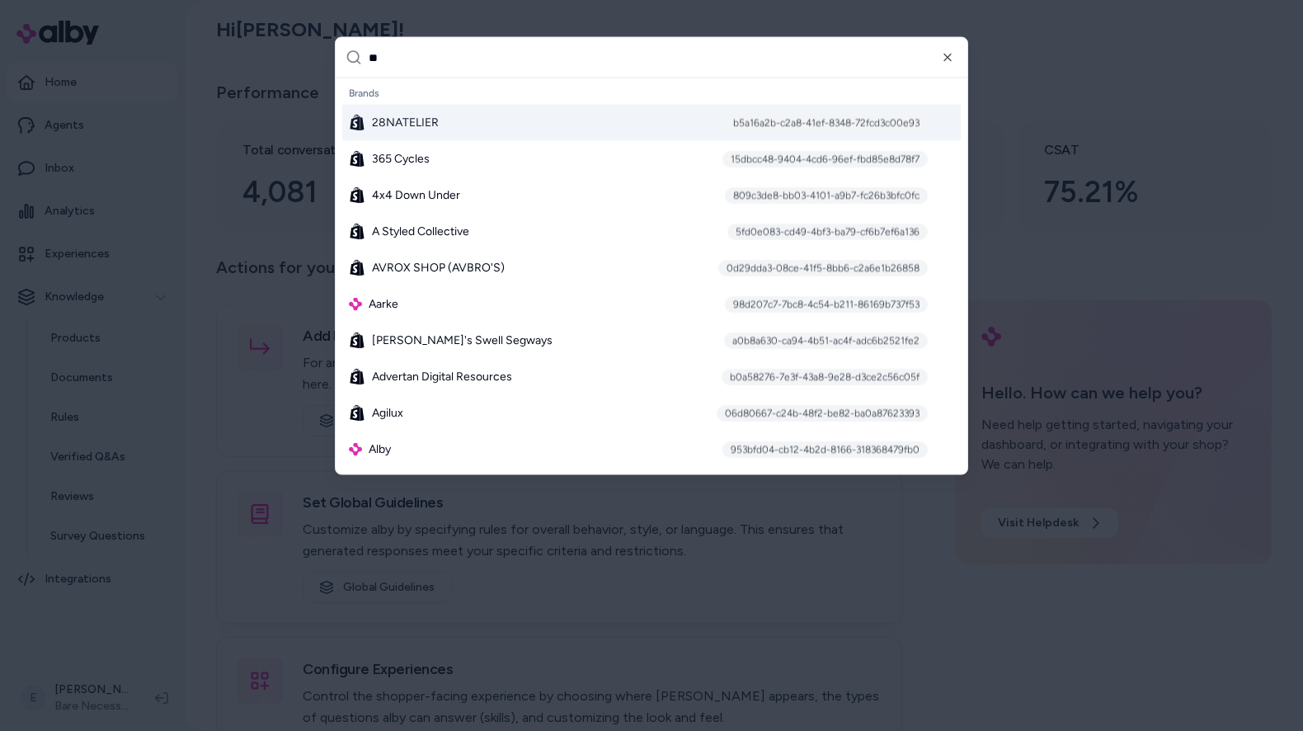
type input "***"
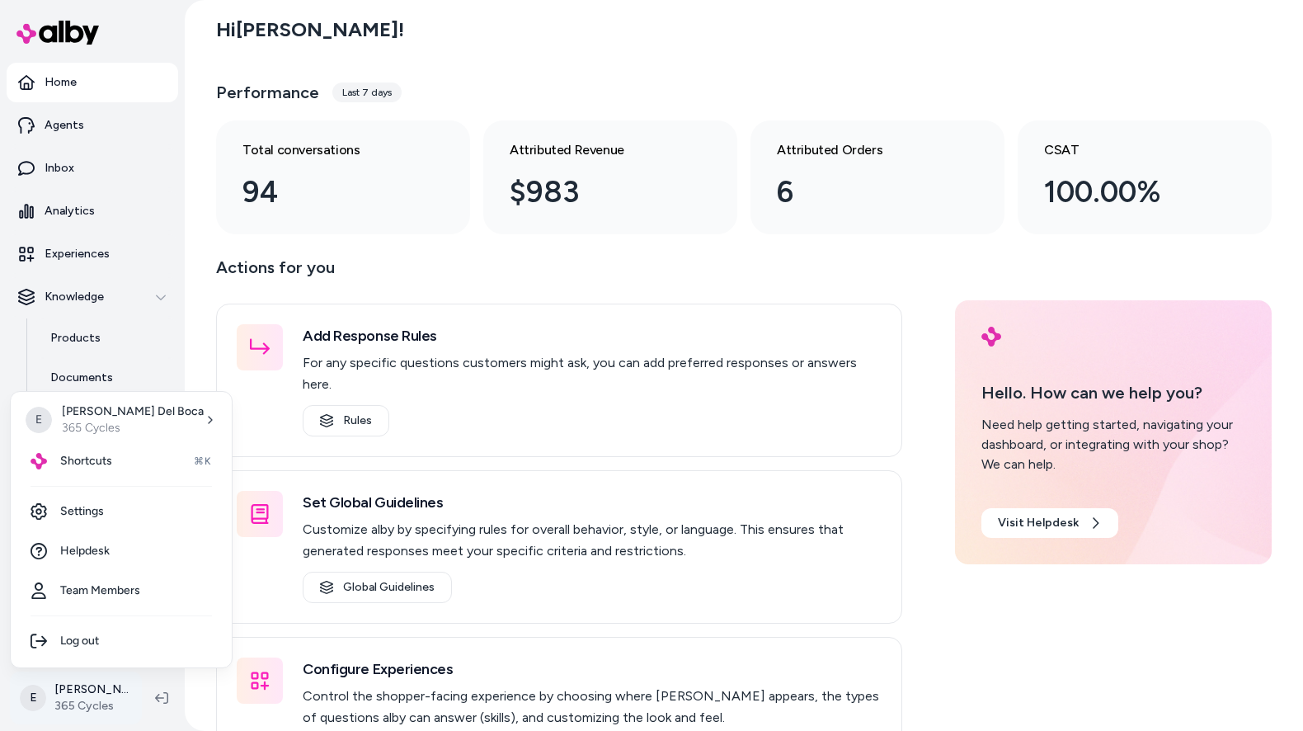
click at [82, 692] on html "Home Agents Inbox Analytics Experiences Knowledge Products Documents Rules Veri…" at bounding box center [651, 365] width 1303 height 731
click at [104, 519] on link "Settings" at bounding box center [121, 511] width 208 height 40
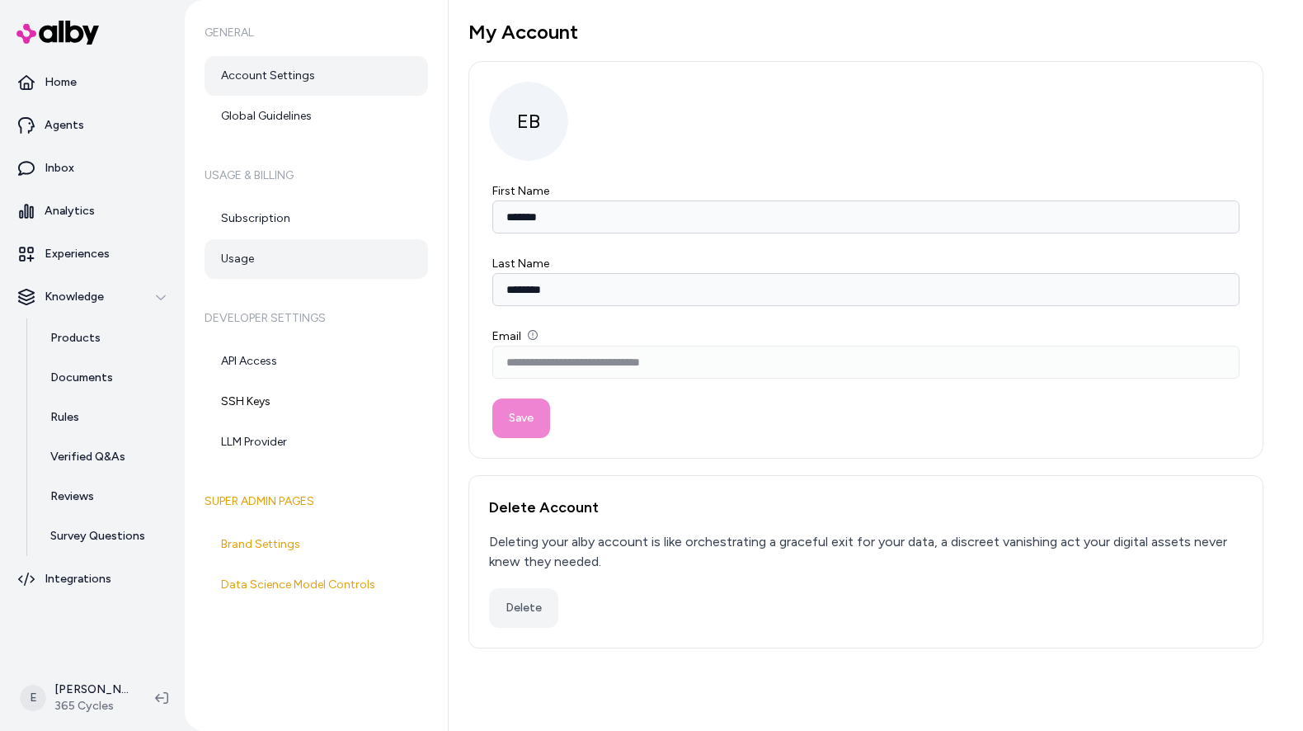
click at [273, 265] on link "Usage" at bounding box center [315, 259] width 223 height 40
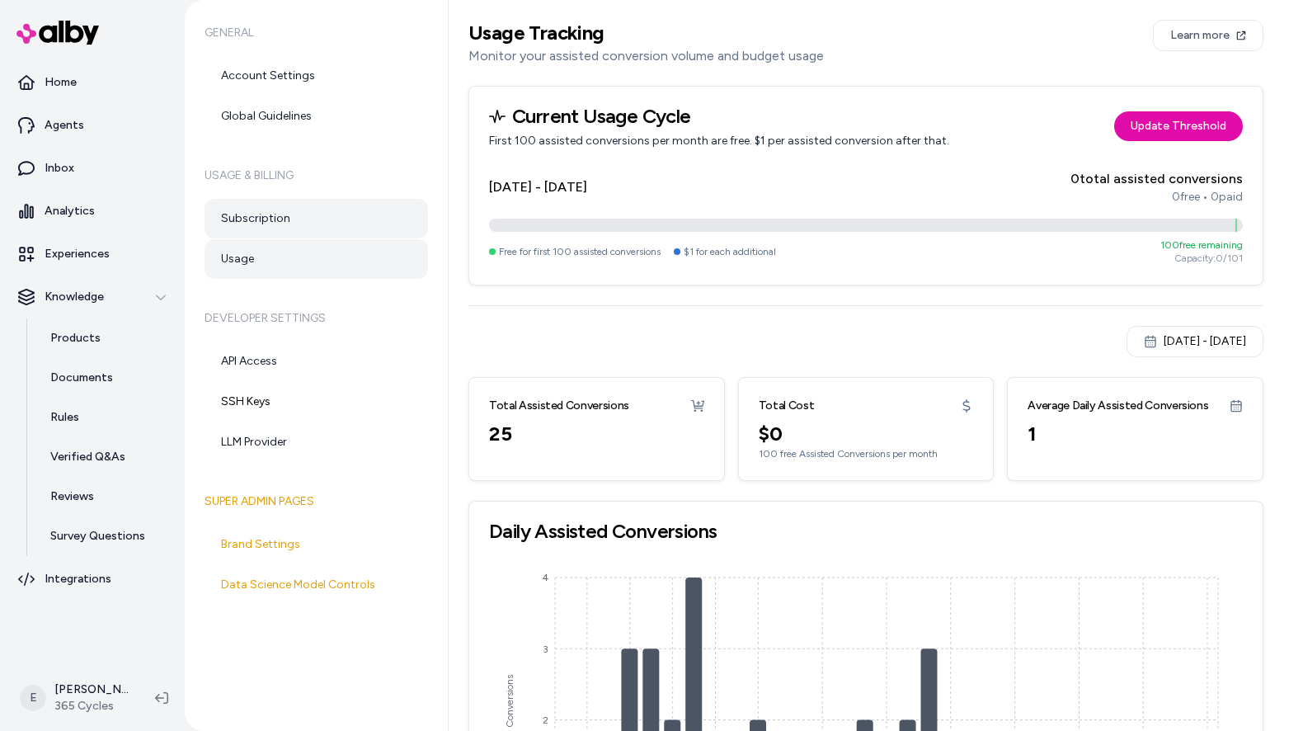
click at [302, 202] on link "Subscription" at bounding box center [315, 219] width 223 height 40
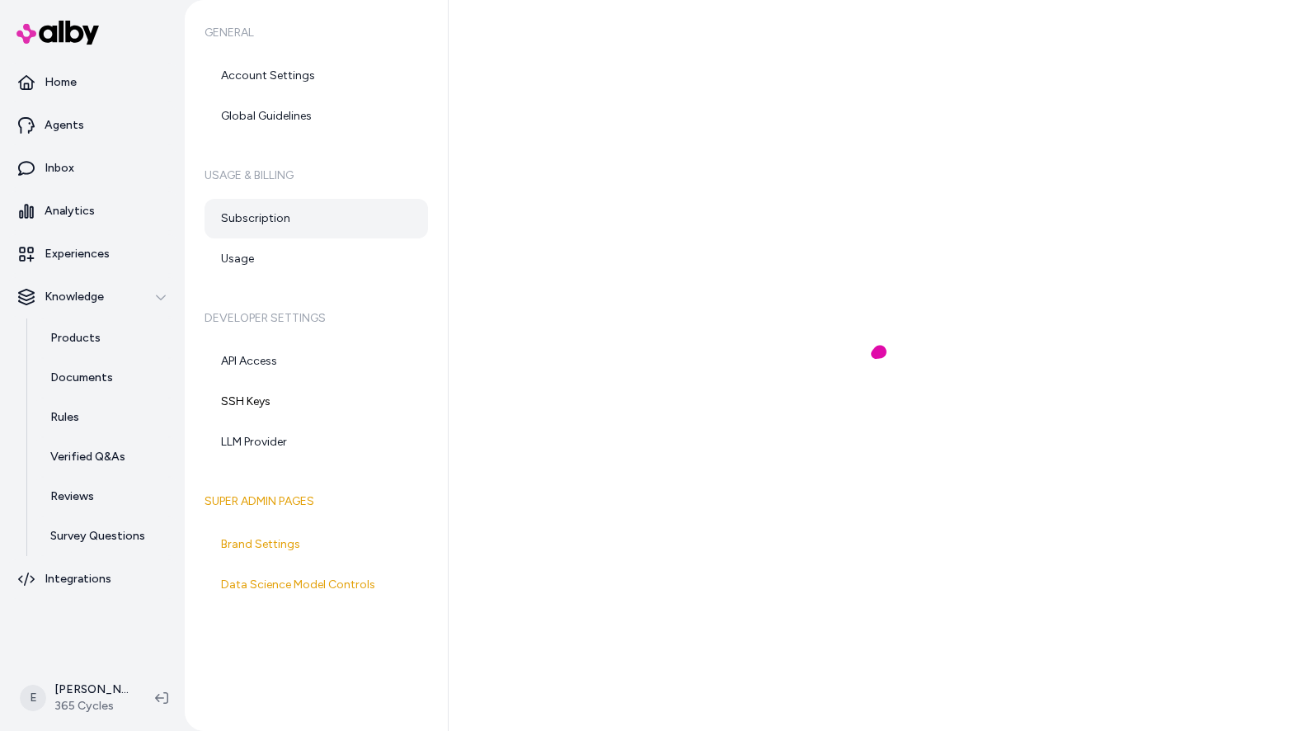
click at [284, 217] on link "Subscription" at bounding box center [315, 219] width 223 height 40
click at [220, 269] on link "Usage" at bounding box center [315, 259] width 223 height 40
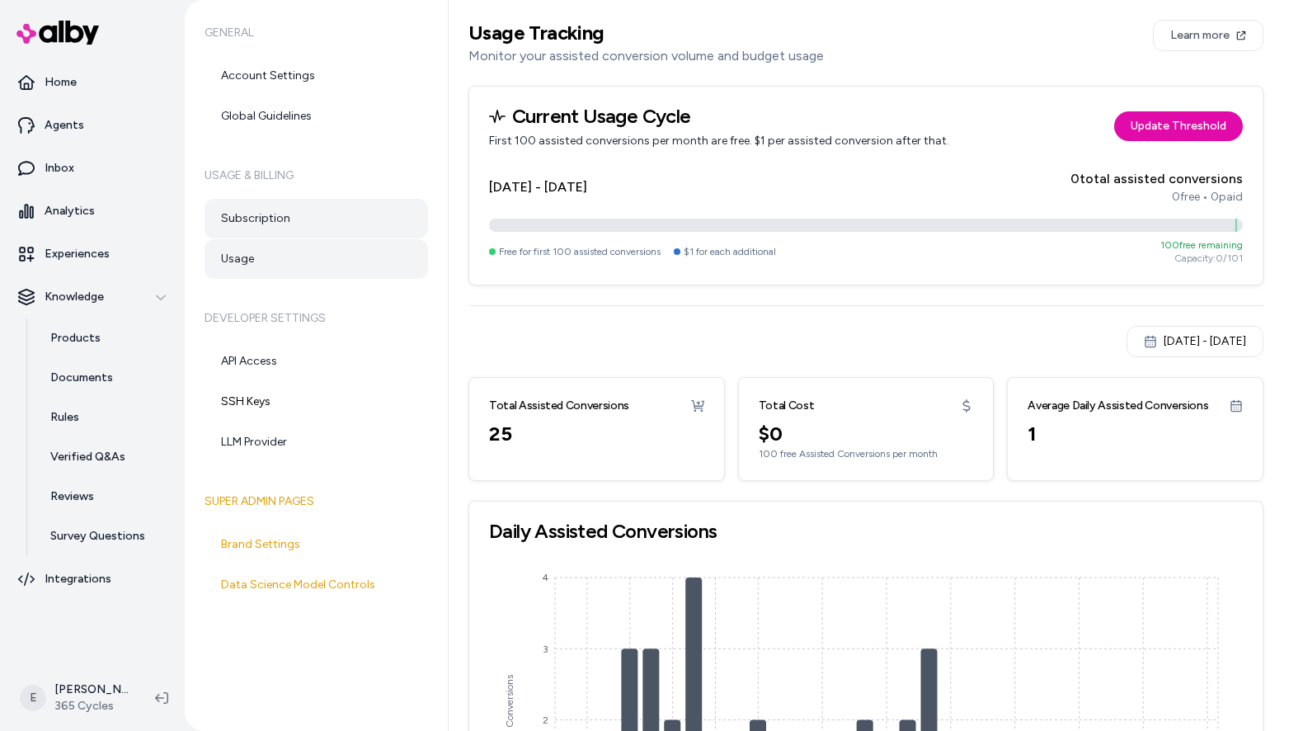
click at [245, 220] on link "Subscription" at bounding box center [315, 219] width 223 height 40
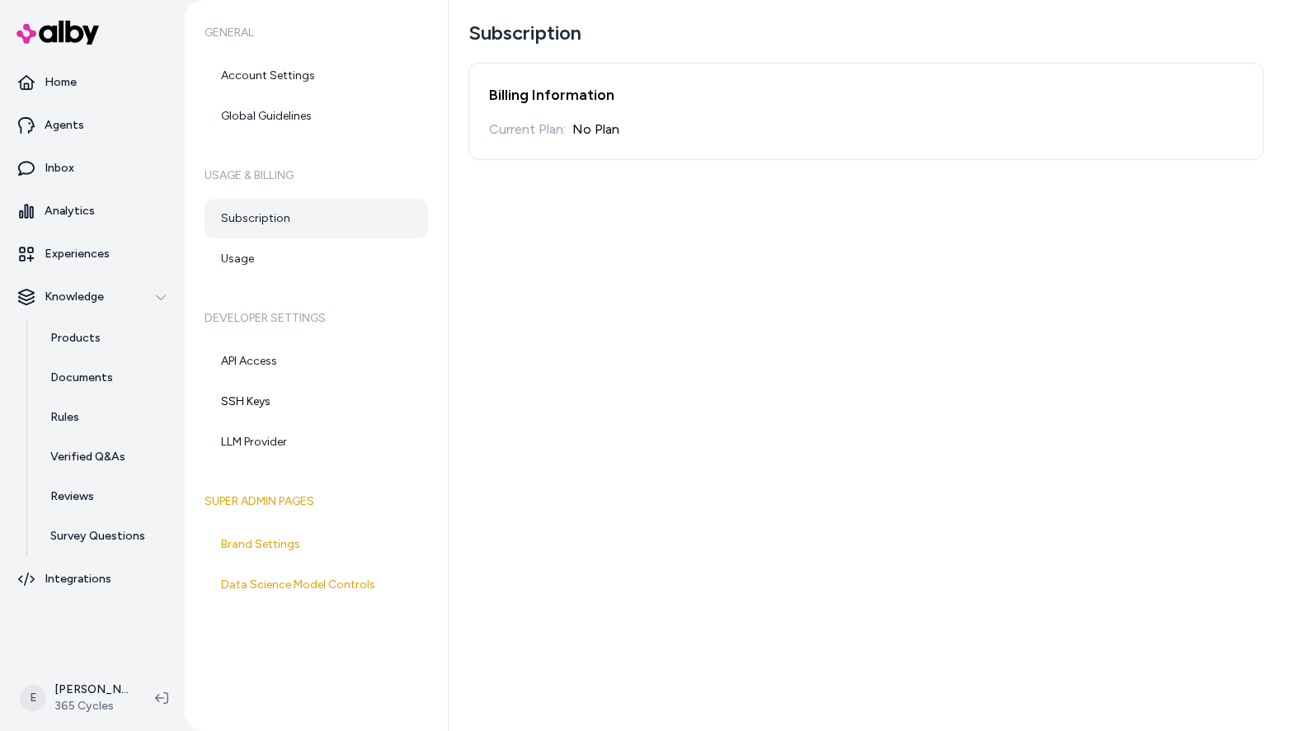
click at [688, 201] on div "Subscription Billing Information Current Plan: No Plan" at bounding box center [876, 365] width 854 height 731
click at [266, 263] on link "Usage" at bounding box center [315, 259] width 223 height 40
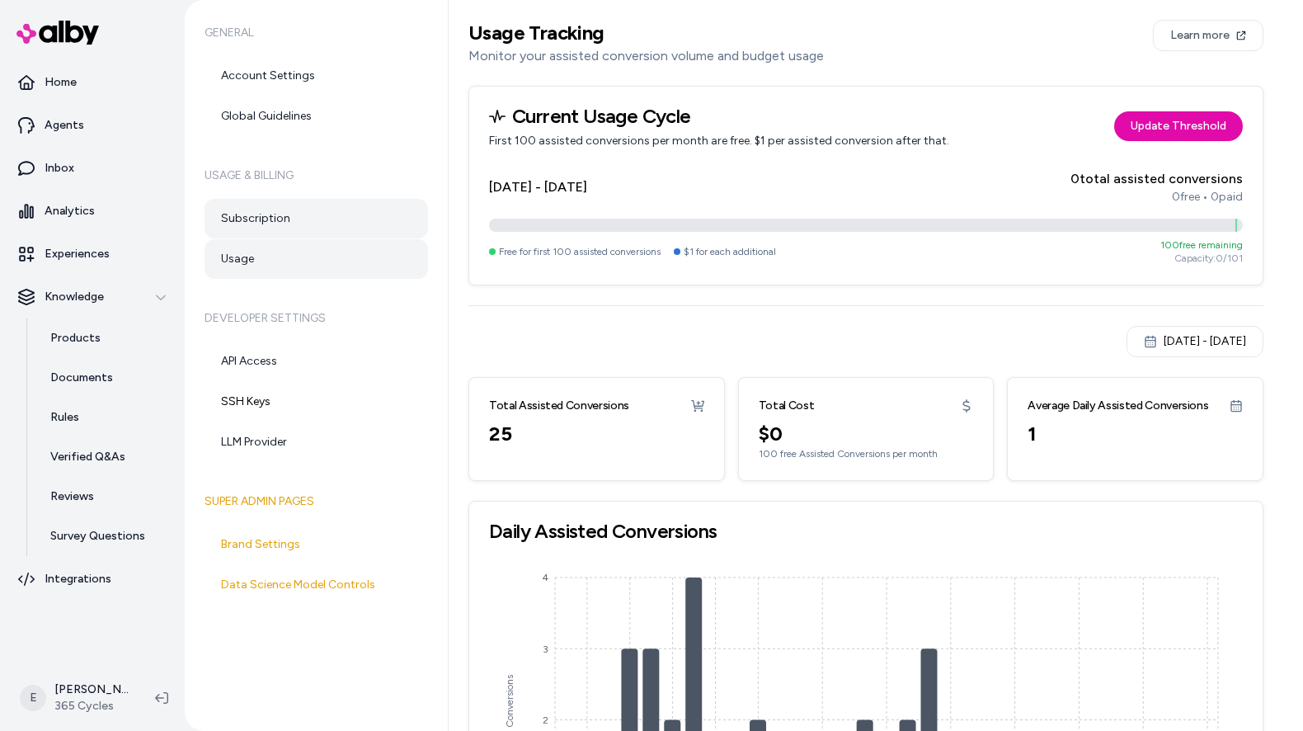
click at [254, 207] on link "Subscription" at bounding box center [315, 219] width 223 height 40
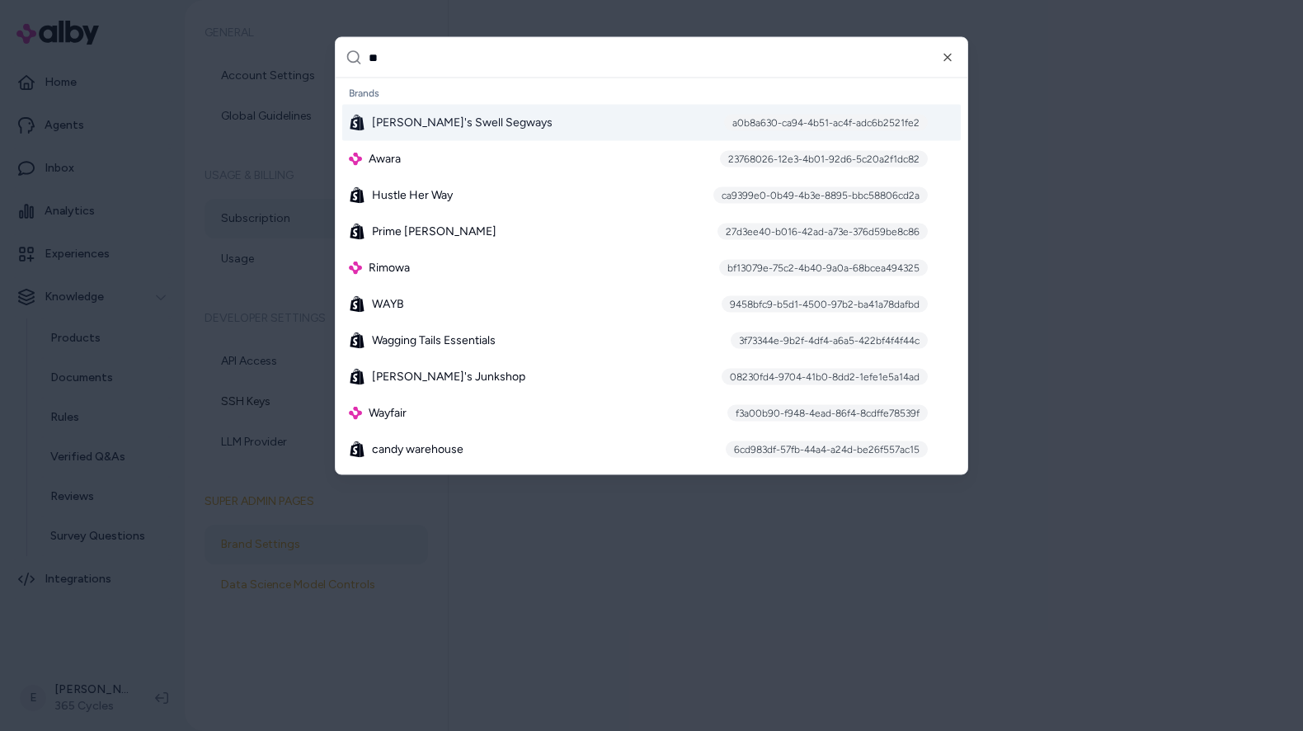
type input "***"
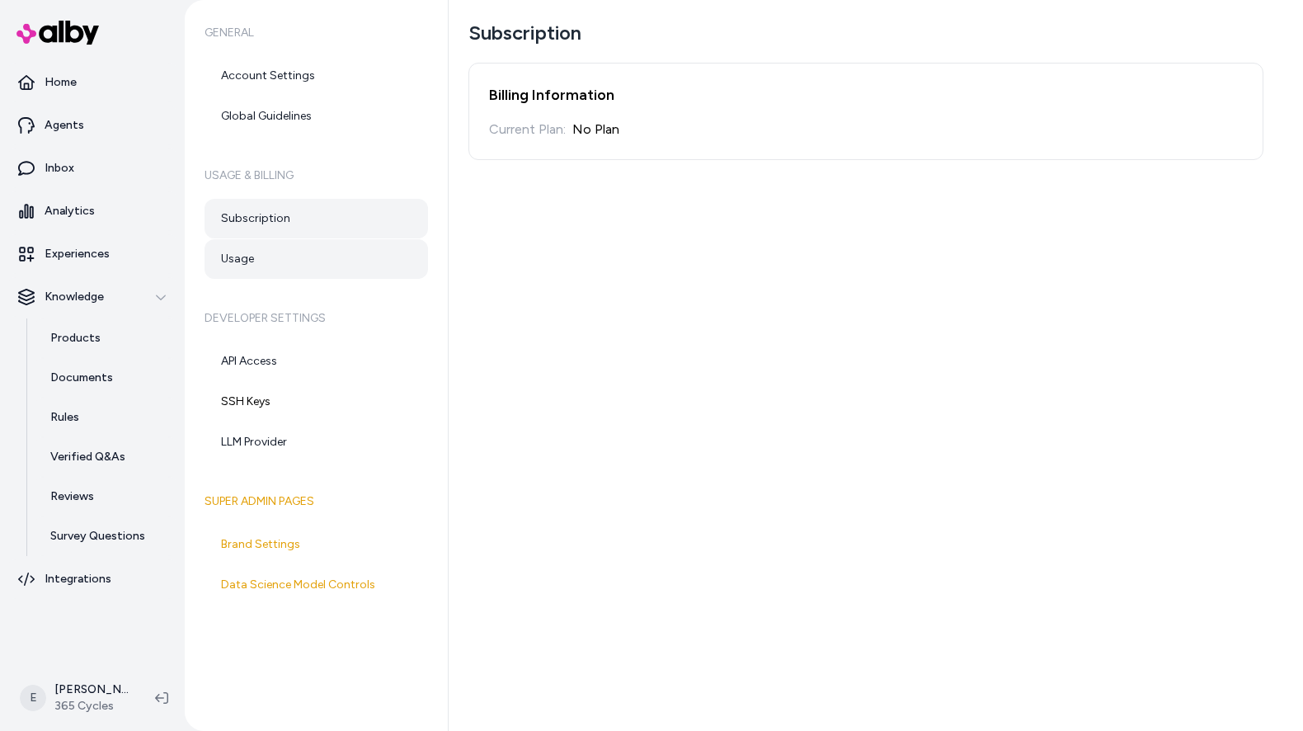
click at [284, 249] on link "Usage" at bounding box center [315, 259] width 223 height 40
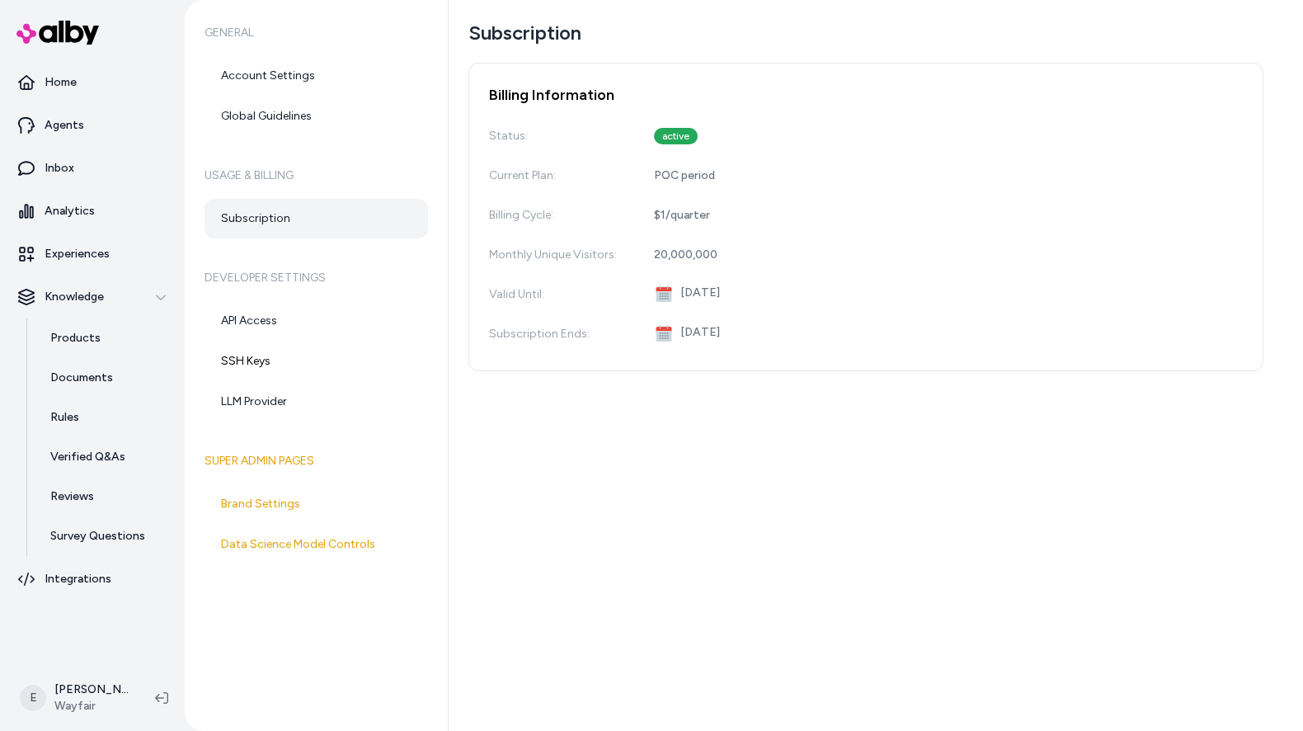
click at [867, 464] on div "Subscription Billing Information Status: active Current Plan: POC period Billin…" at bounding box center [876, 365] width 854 height 731
click at [105, 338] on link "Products" at bounding box center [106, 338] width 144 height 40
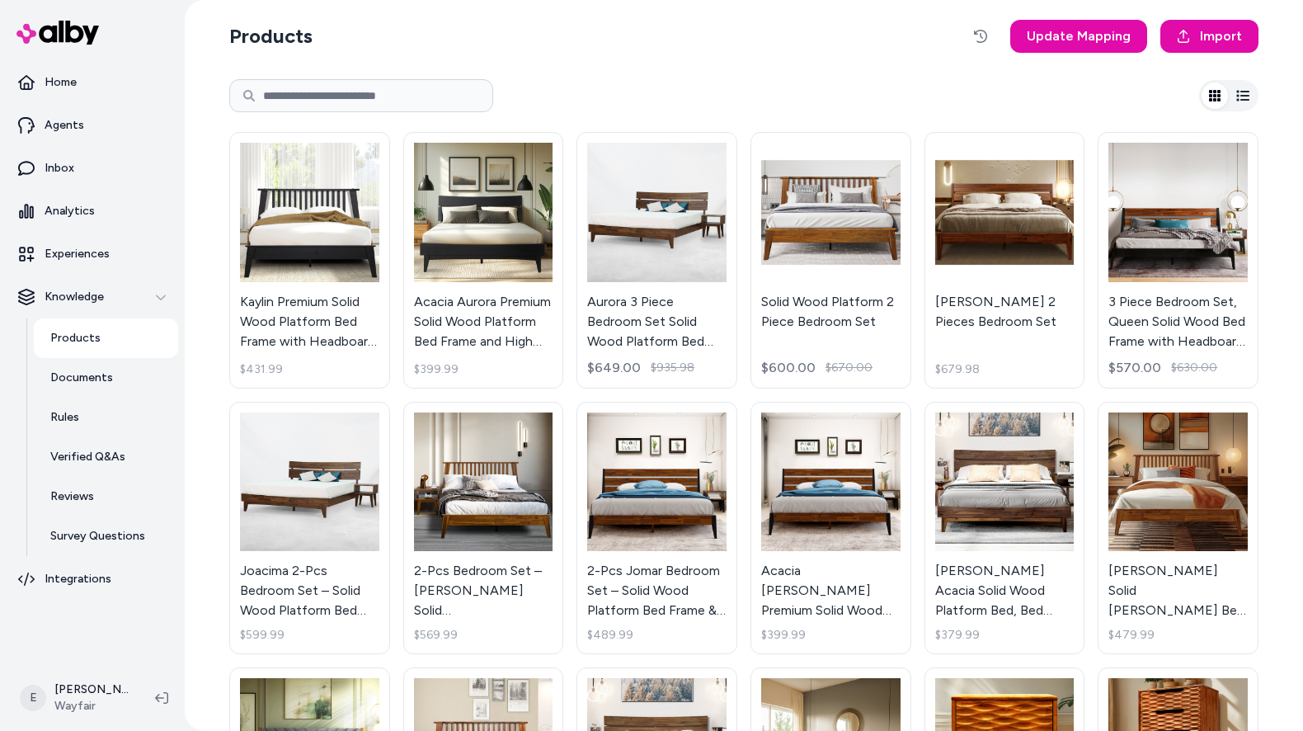
click at [769, 65] on div "Products Update Mapping Import Kaylin Premium Solid Wood Platform Bed Frame wit…" at bounding box center [743, 605] width 1055 height 1210
click at [93, 368] on link "Documents" at bounding box center [106, 378] width 144 height 40
